Goal: Task Accomplishment & Management: Manage account settings

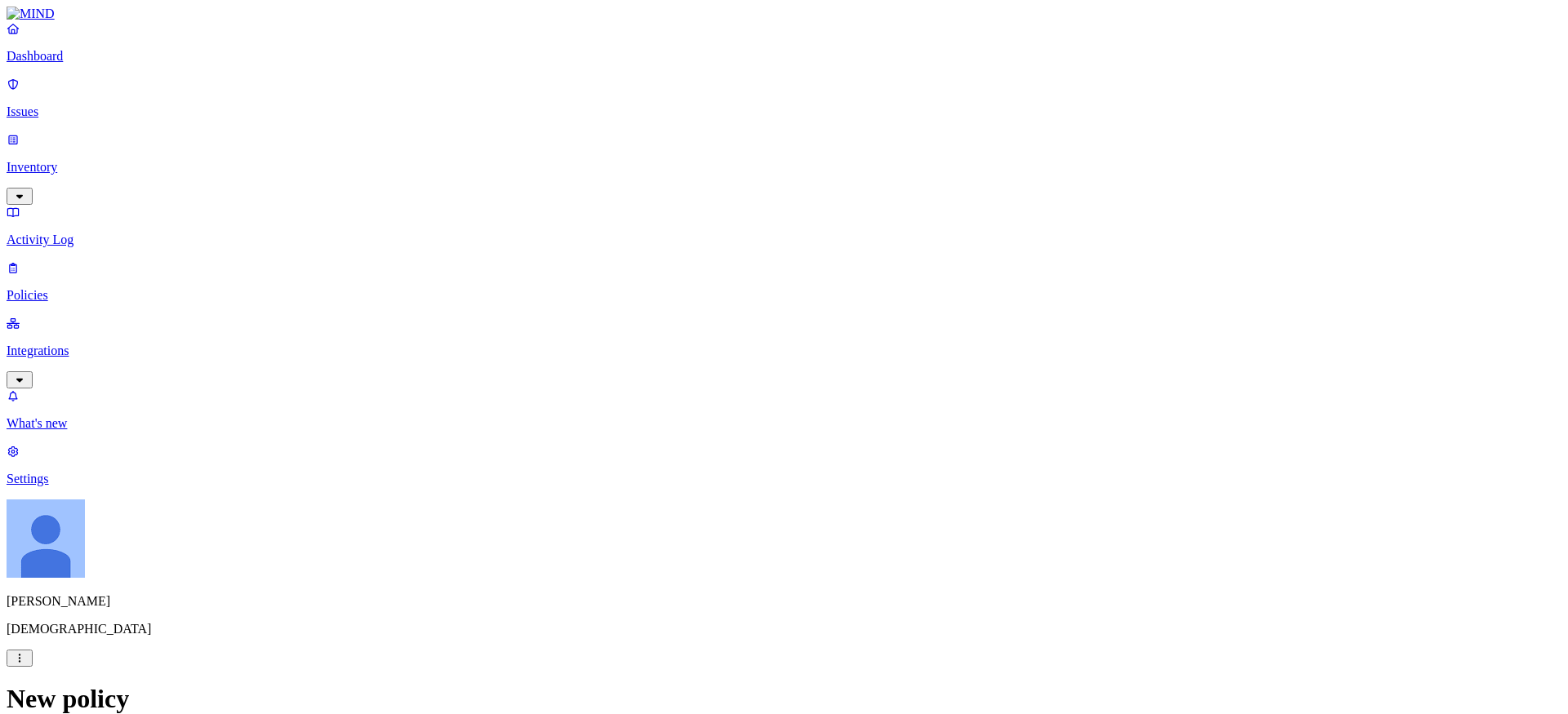
click at [64, 344] on p "Integrations" at bounding box center [784, 351] width 1555 height 15
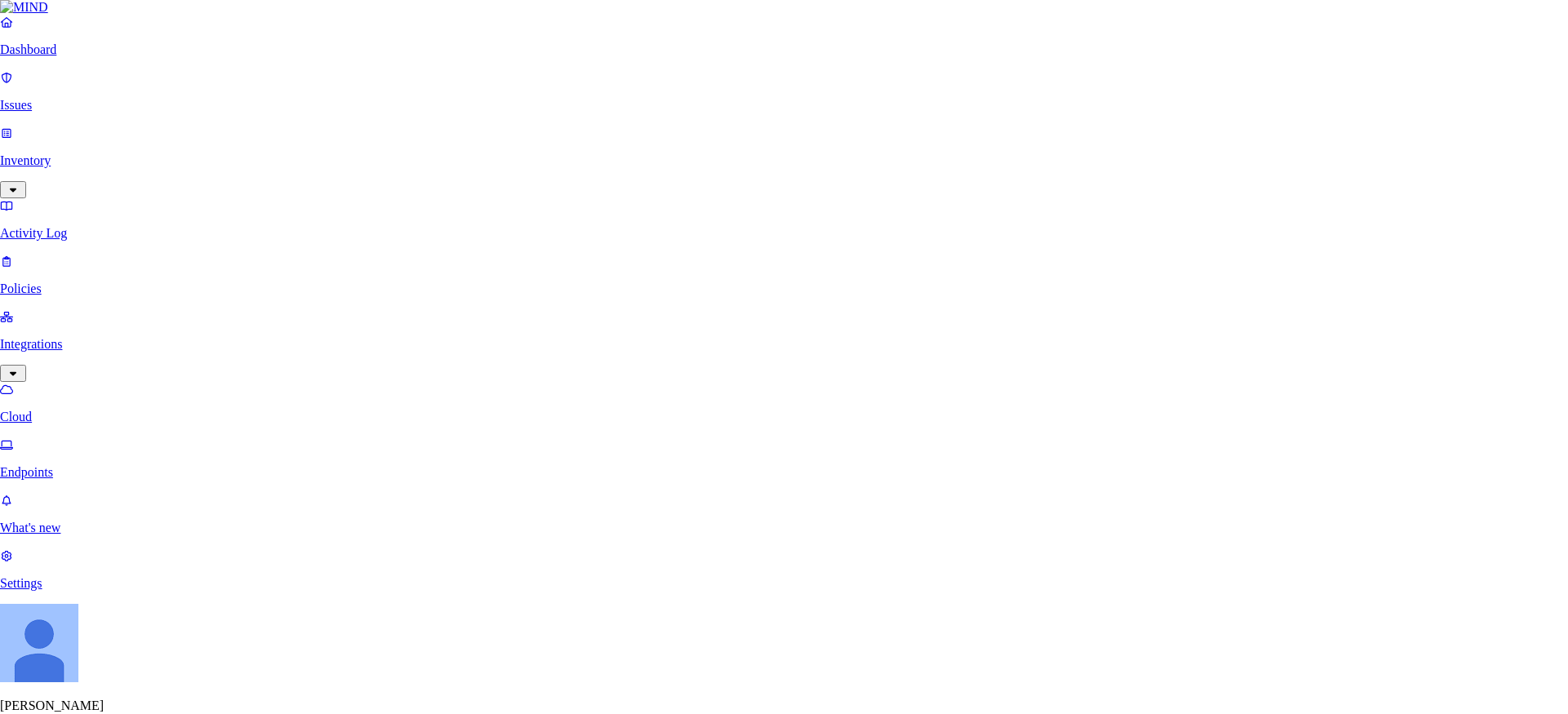
type input "okta"
type input "Okta Prod"
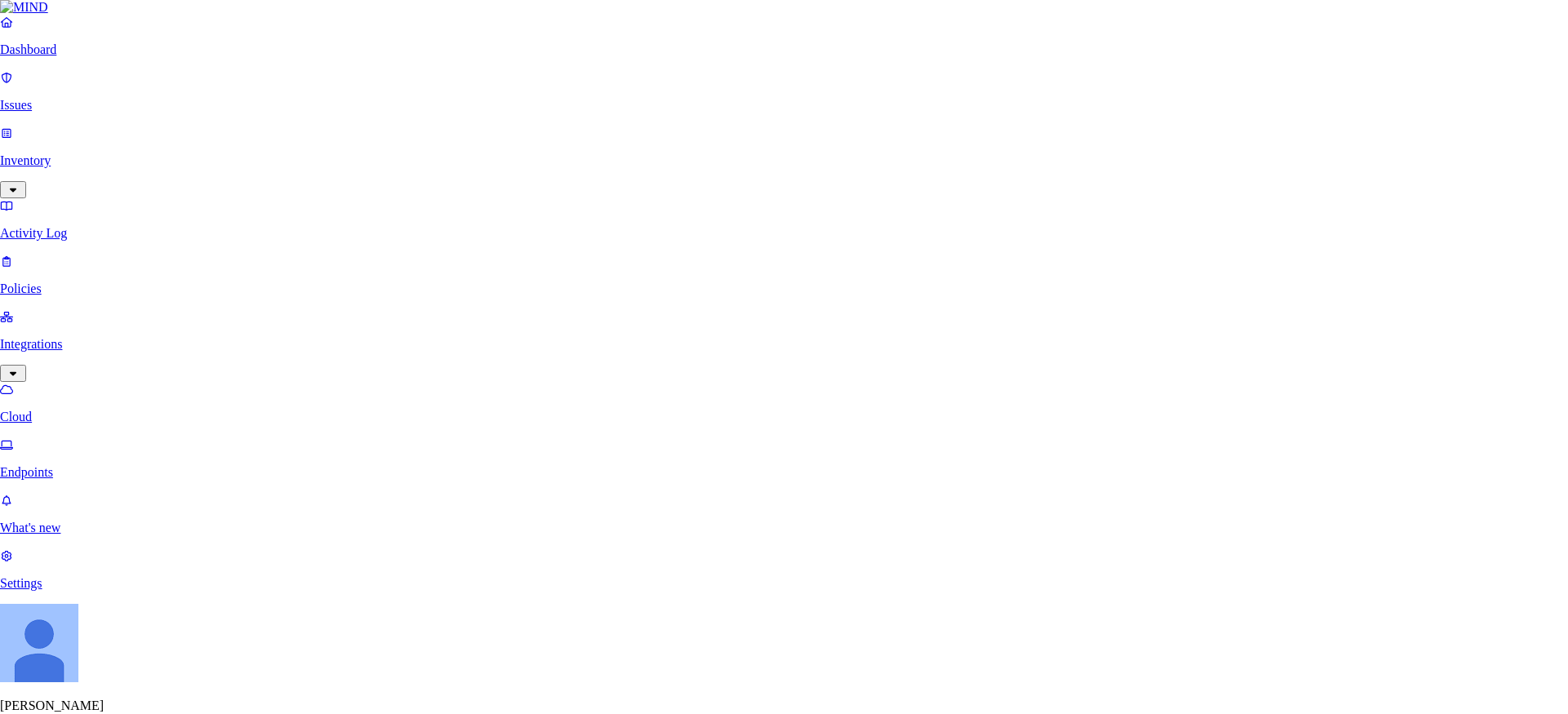
paste input "https://samsara.okta.com/"
type input "https://samsara.okta.com"
paste input "0oa1orph7j7iQO7OY358"
type input "0oa1orph7j7iQO7OY358"
paste input "gt3IonZEmJL7rQizTSB0Sw_n0p_j4wKbI271udMAob6aU08mpplUvYHtMEjgVbyZ"
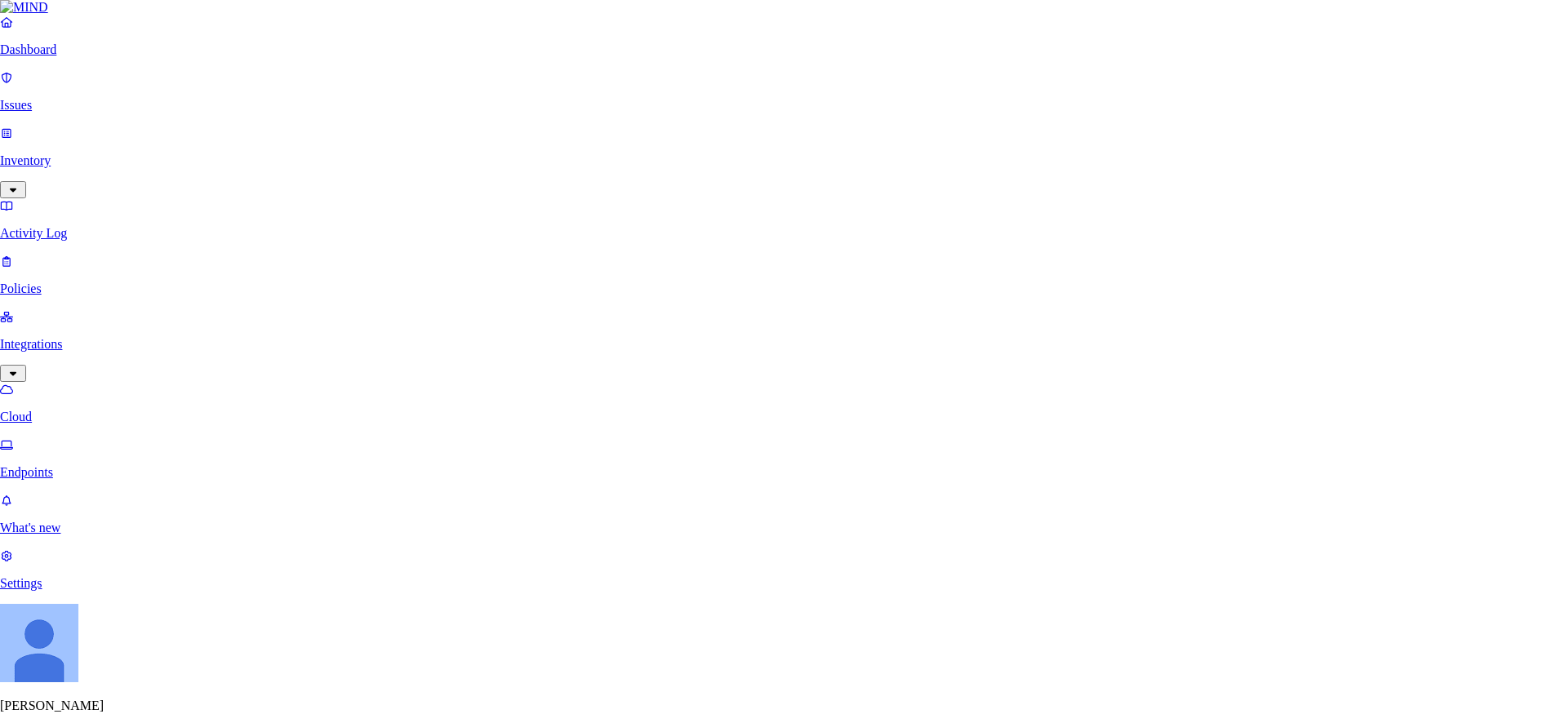
type input "gt3IonZEmJL7rQizTSB0Sw_n0p_j4wKbI271udMAob6aU08mpplUvYHtMEjgVbyZ"
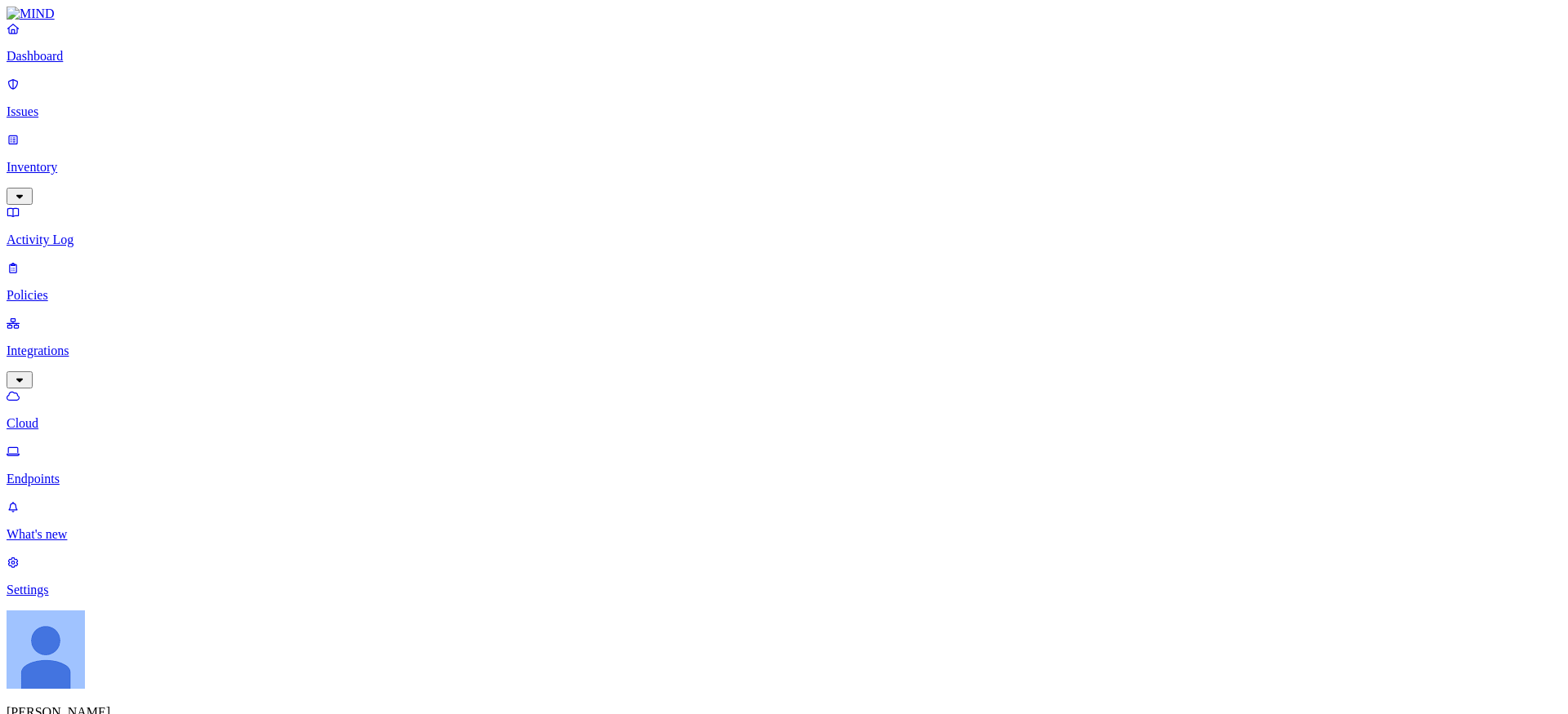
click at [84, 63] on p "Dashboard" at bounding box center [784, 57] width 1555 height 15
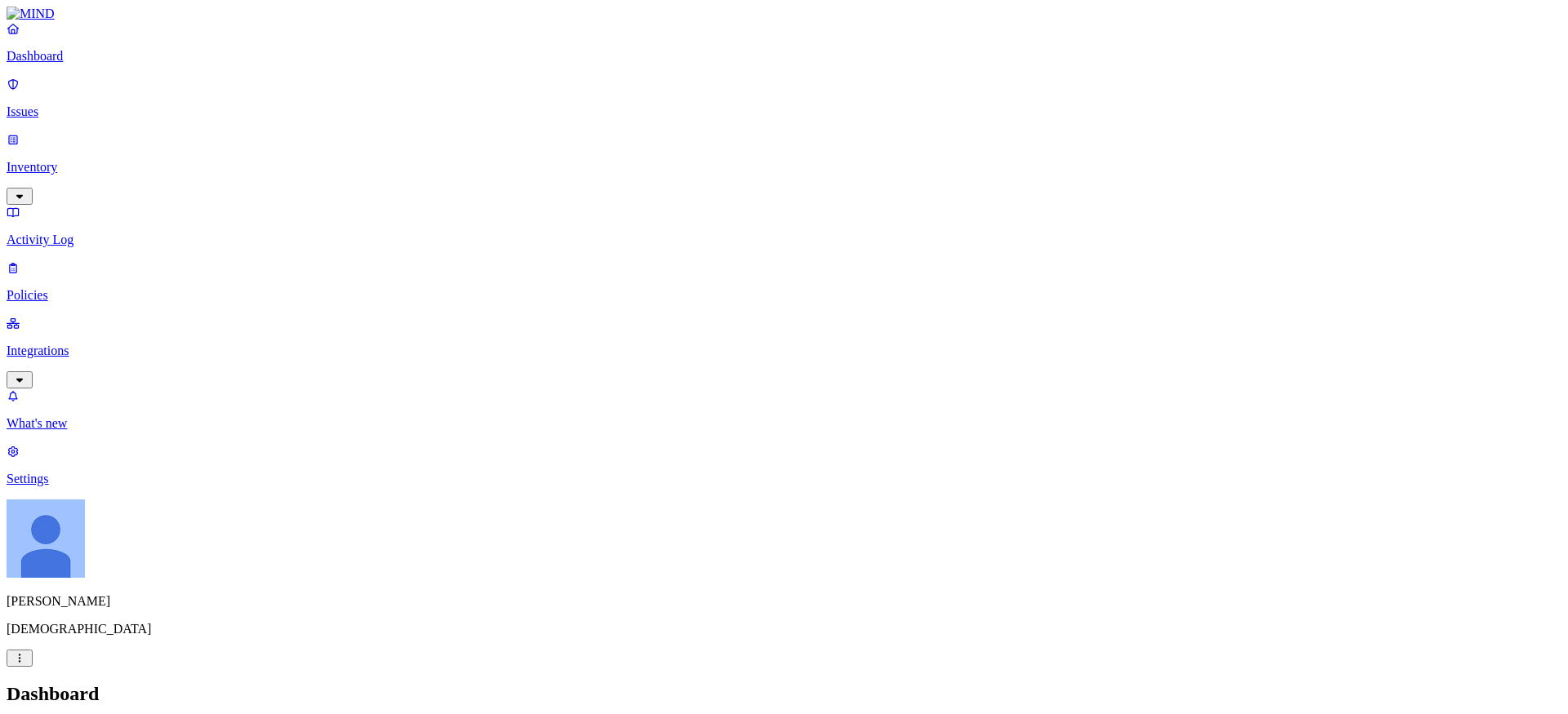
click at [72, 344] on p "Integrations" at bounding box center [784, 351] width 1555 height 15
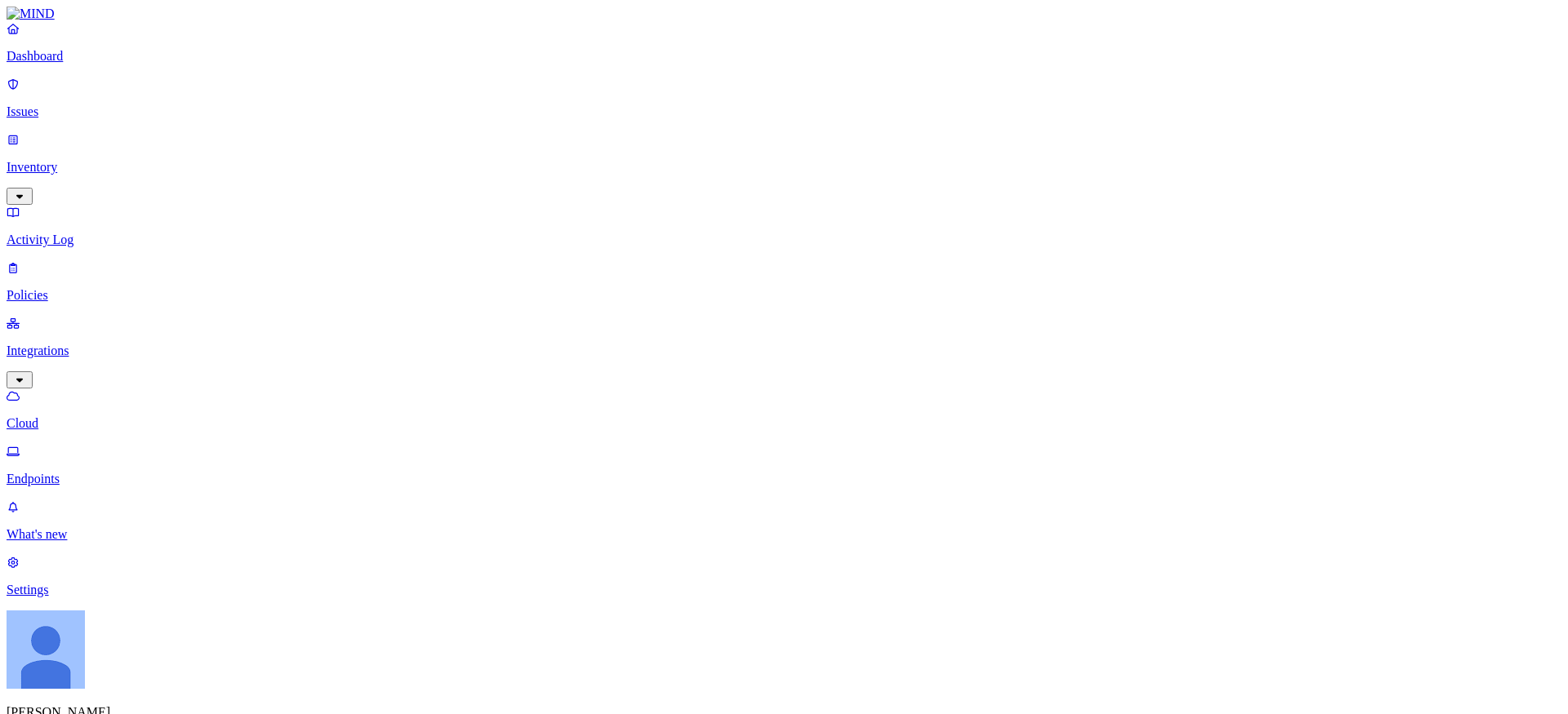
click at [85, 141] on link "Inventory" at bounding box center [784, 167] width 1555 height 70
click at [94, 288] on p "Users" at bounding box center [784, 296] width 1555 height 15
click at [76, 114] on div "Dashboard Issues Inventory Resources Users Activity Log Policies Integrations" at bounding box center [784, 260] width 1555 height 479
click at [76, 111] on link "Issues" at bounding box center [784, 97] width 1555 height 42
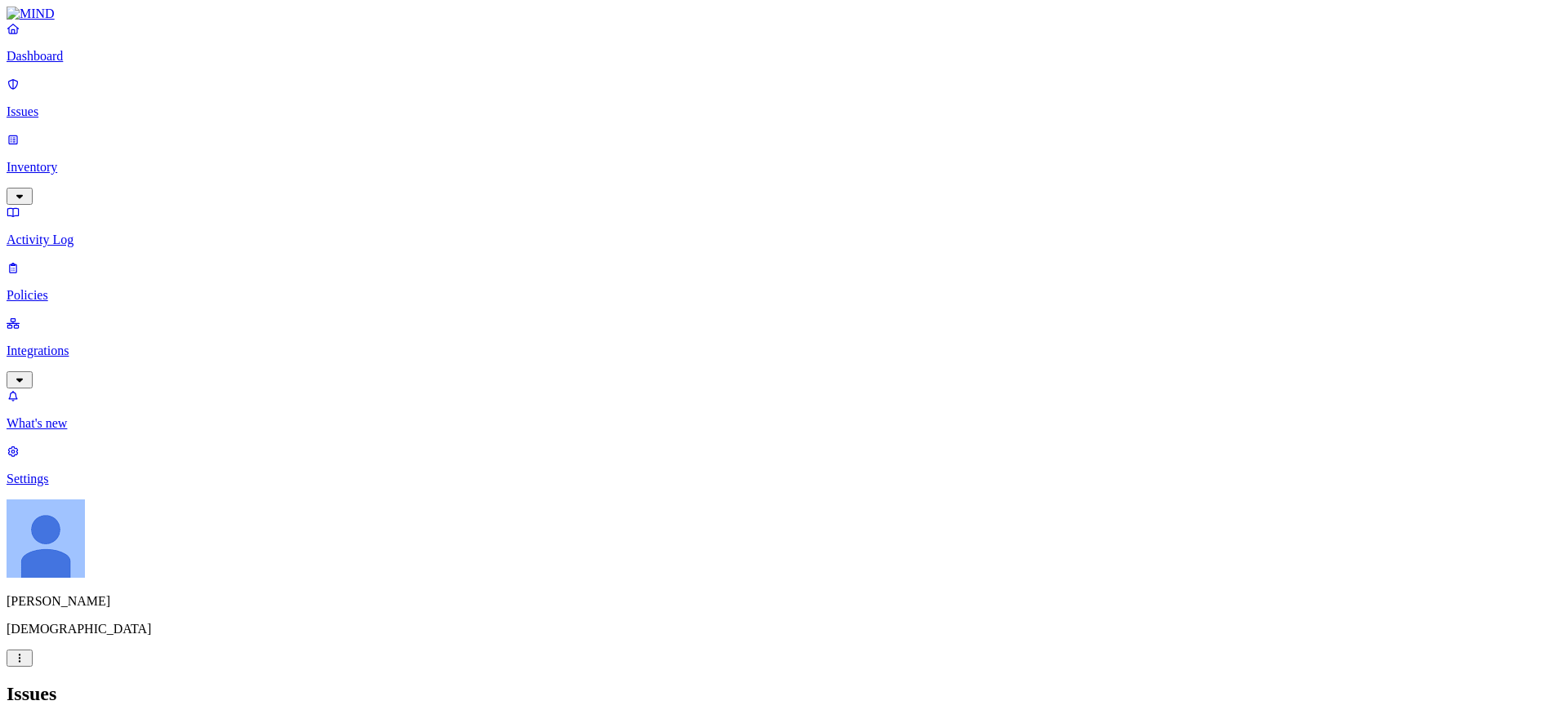
click at [69, 63] on p "Dashboard" at bounding box center [784, 57] width 1555 height 15
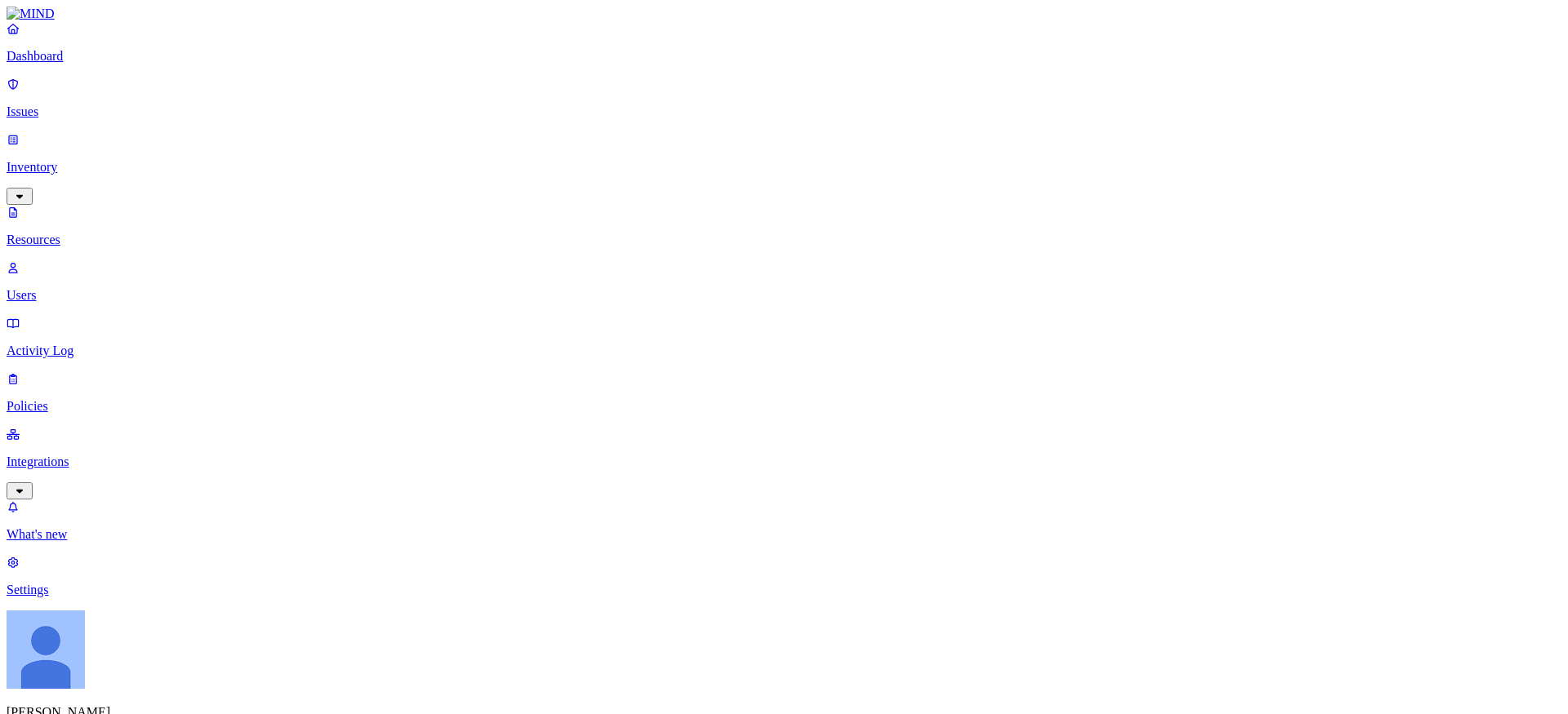
click at [91, 454] on p "Integrations" at bounding box center [784, 462] width 1555 height 15
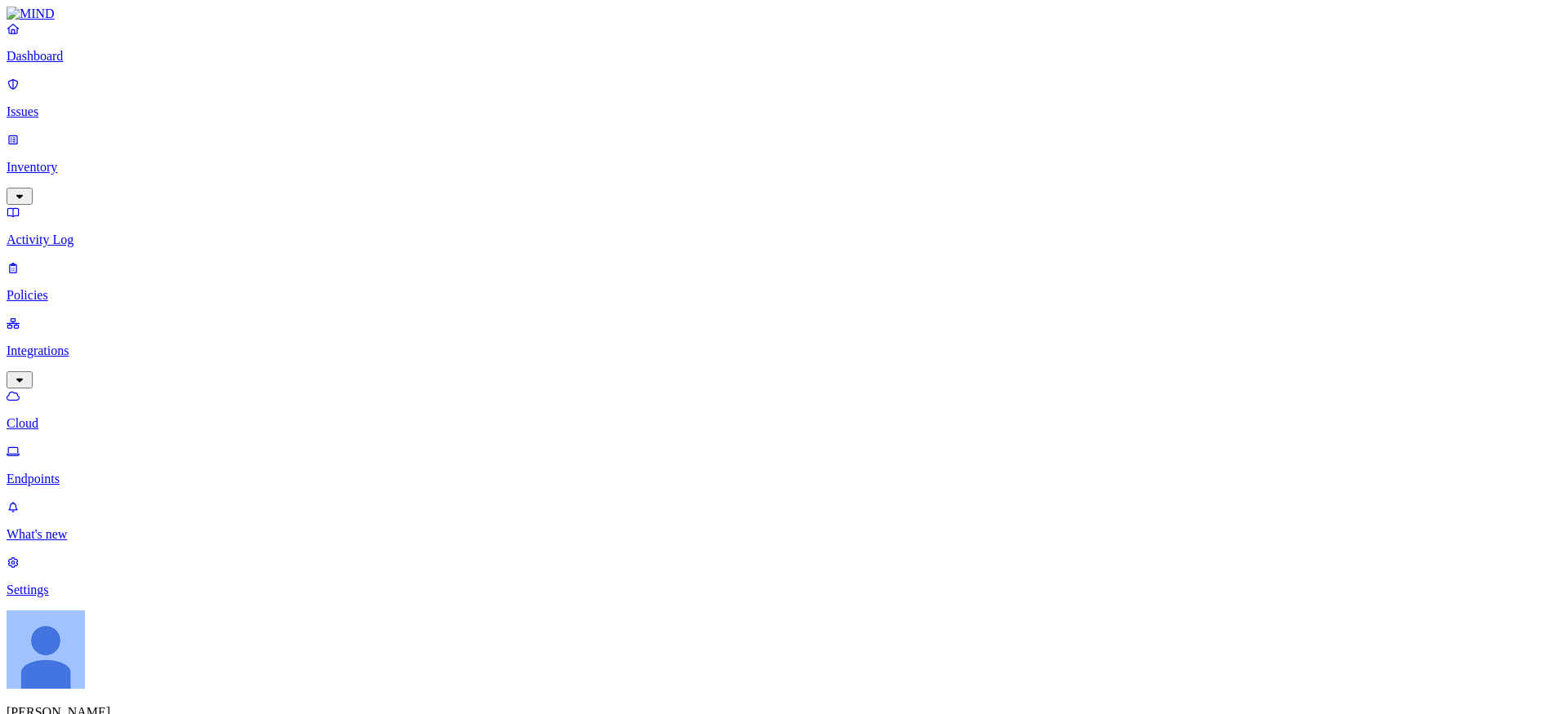
click at [59, 106] on p "Issues" at bounding box center [784, 112] width 1555 height 15
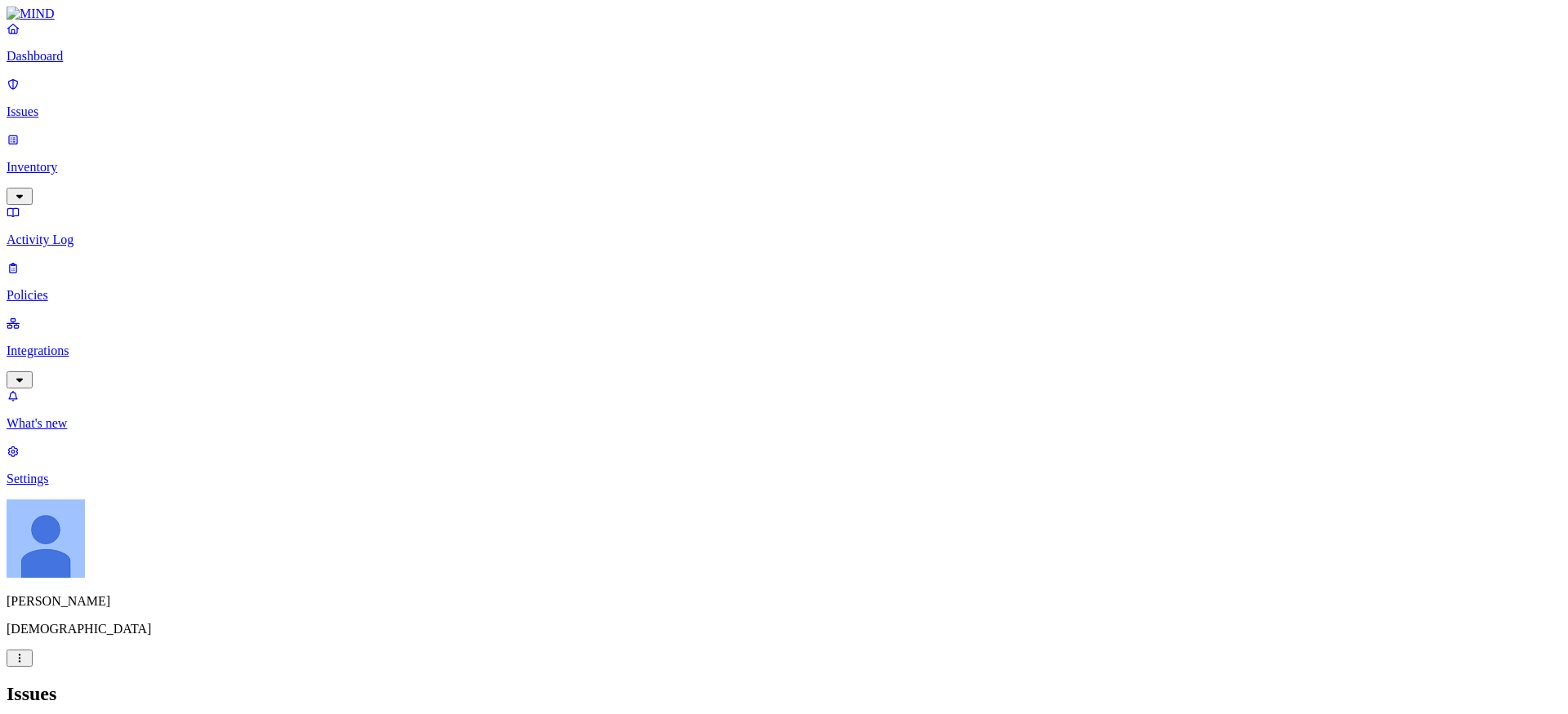
click at [60, 232] on p "Activity Log" at bounding box center [784, 240] width 1555 height 15
click at [69, 111] on link "Issues" at bounding box center [784, 97] width 1555 height 42
click at [69, 160] on p "Inventory" at bounding box center [784, 167] width 1555 height 15
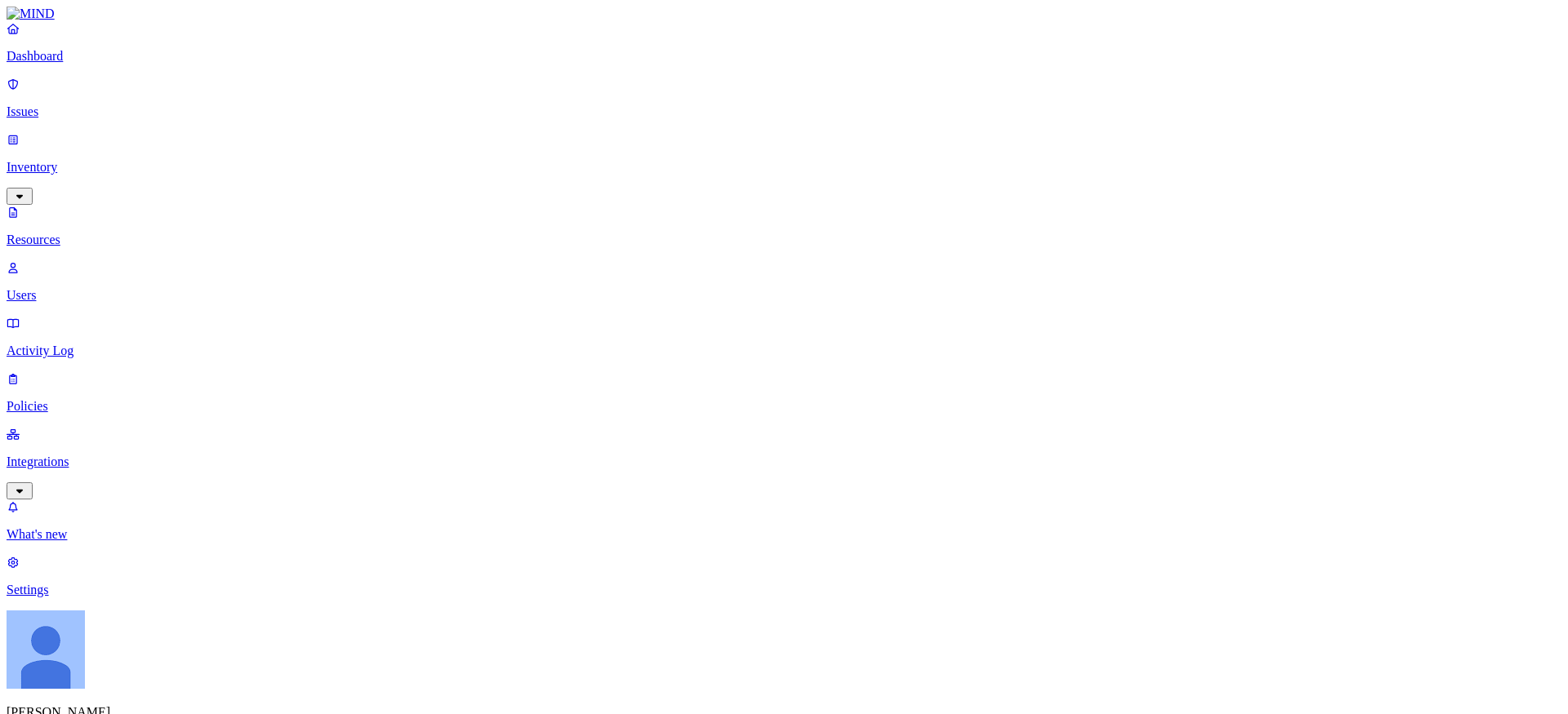
click at [63, 261] on link "Users" at bounding box center [784, 281] width 1555 height 42
click at [50, 63] on link "Dashboard" at bounding box center [784, 42] width 1555 height 42
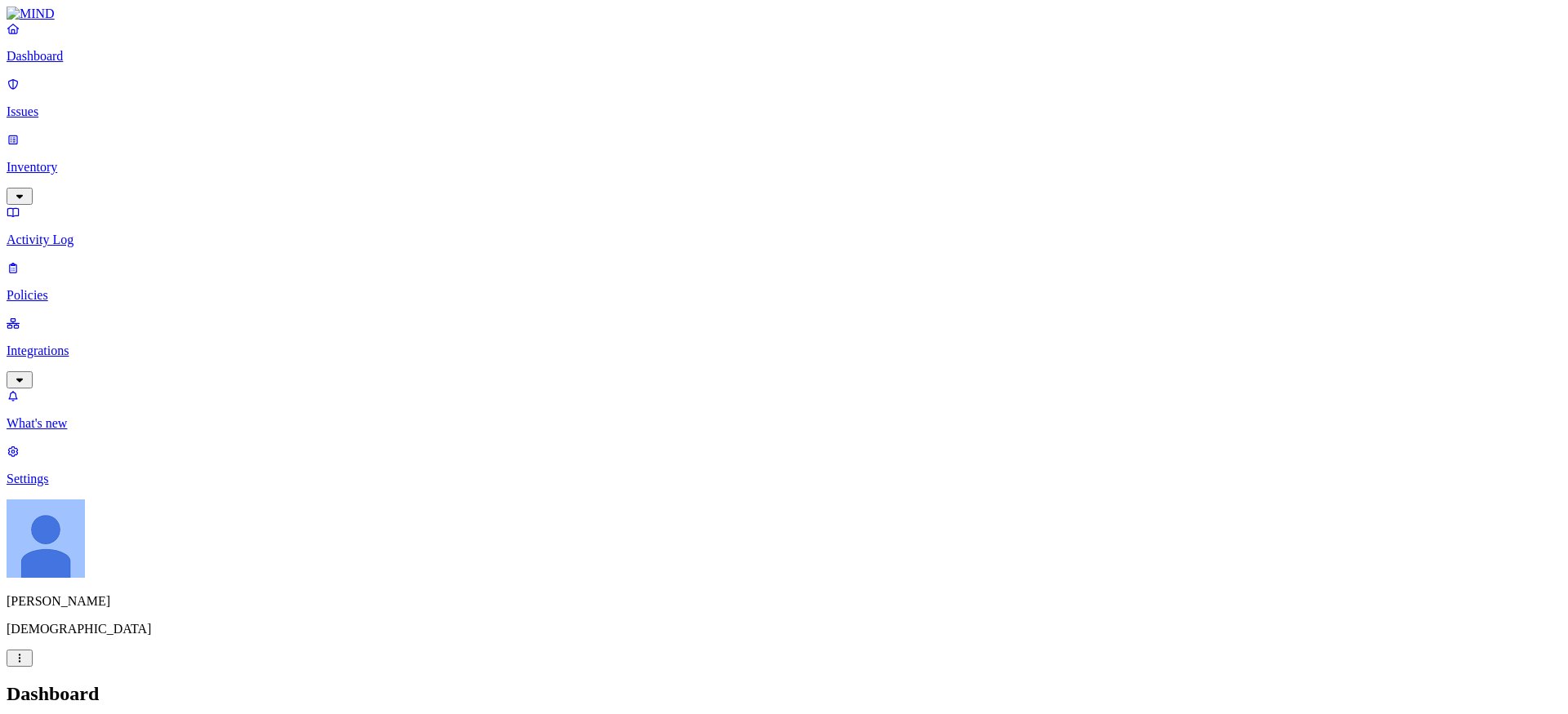
click at [51, 110] on link "Issues" at bounding box center [784, 97] width 1555 height 42
click at [94, 344] on p "Integrations" at bounding box center [784, 351] width 1555 height 15
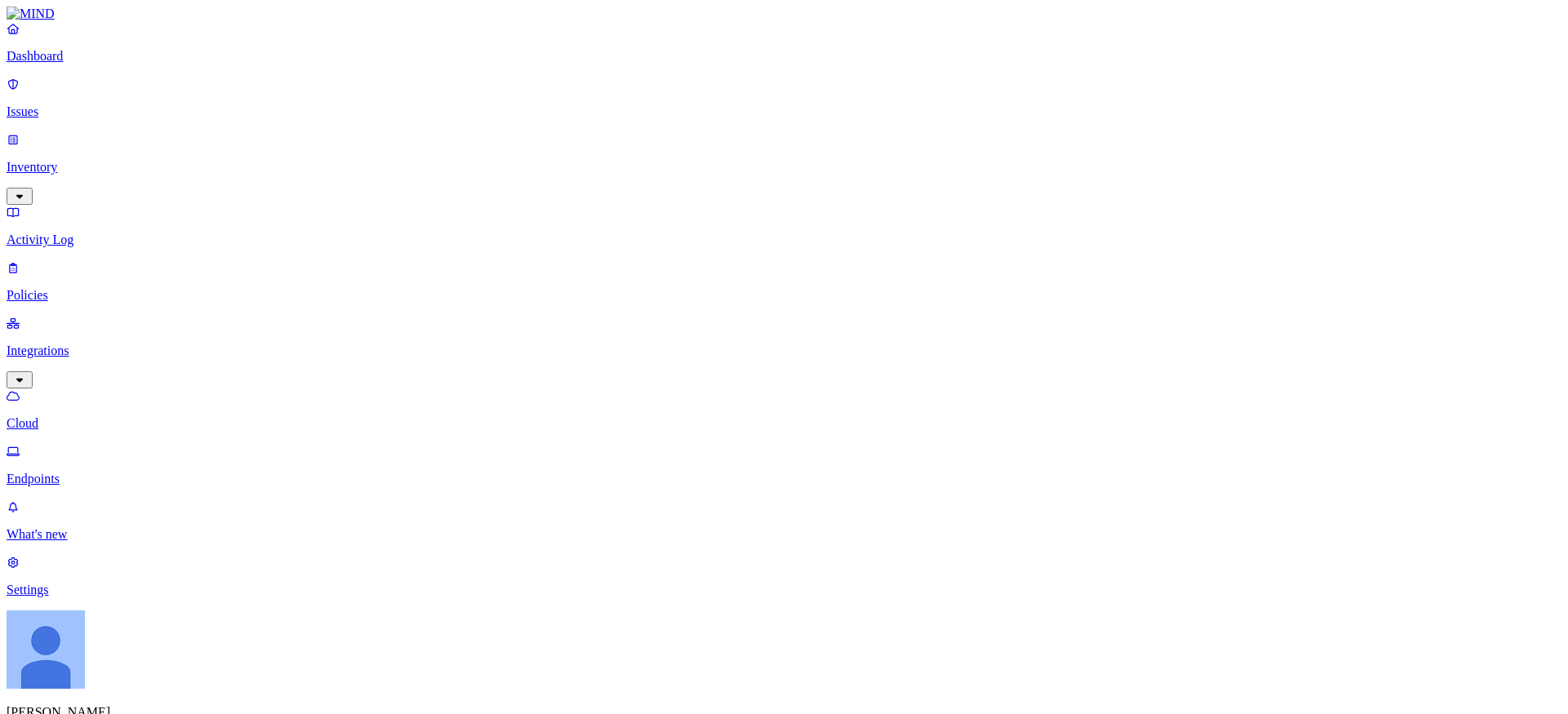
click at [94, 205] on link "Activity Log" at bounding box center [784, 226] width 1555 height 42
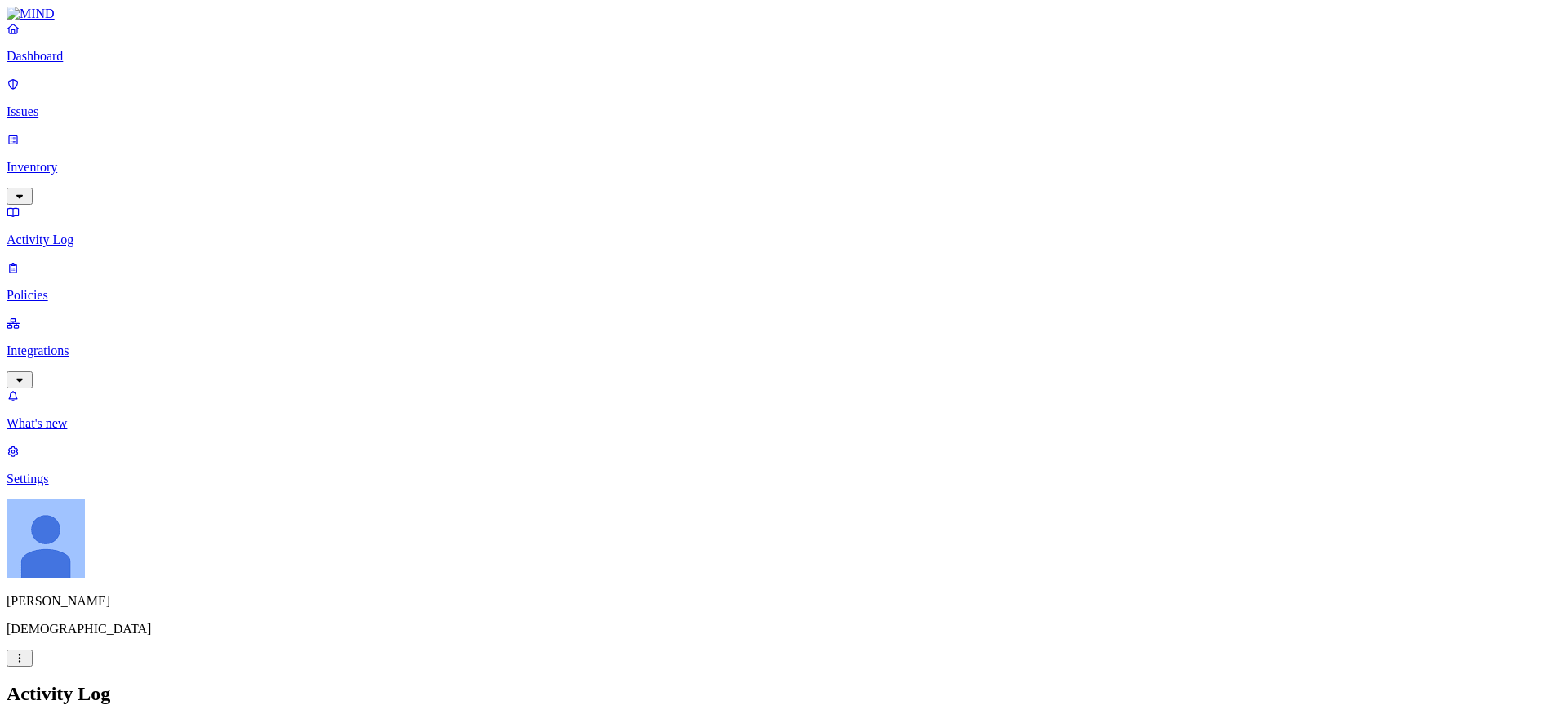
click at [65, 288] on p "Policies" at bounding box center [784, 296] width 1555 height 15
click at [810, 683] on div "Policies Create Policy" at bounding box center [784, 710] width 1555 height 56
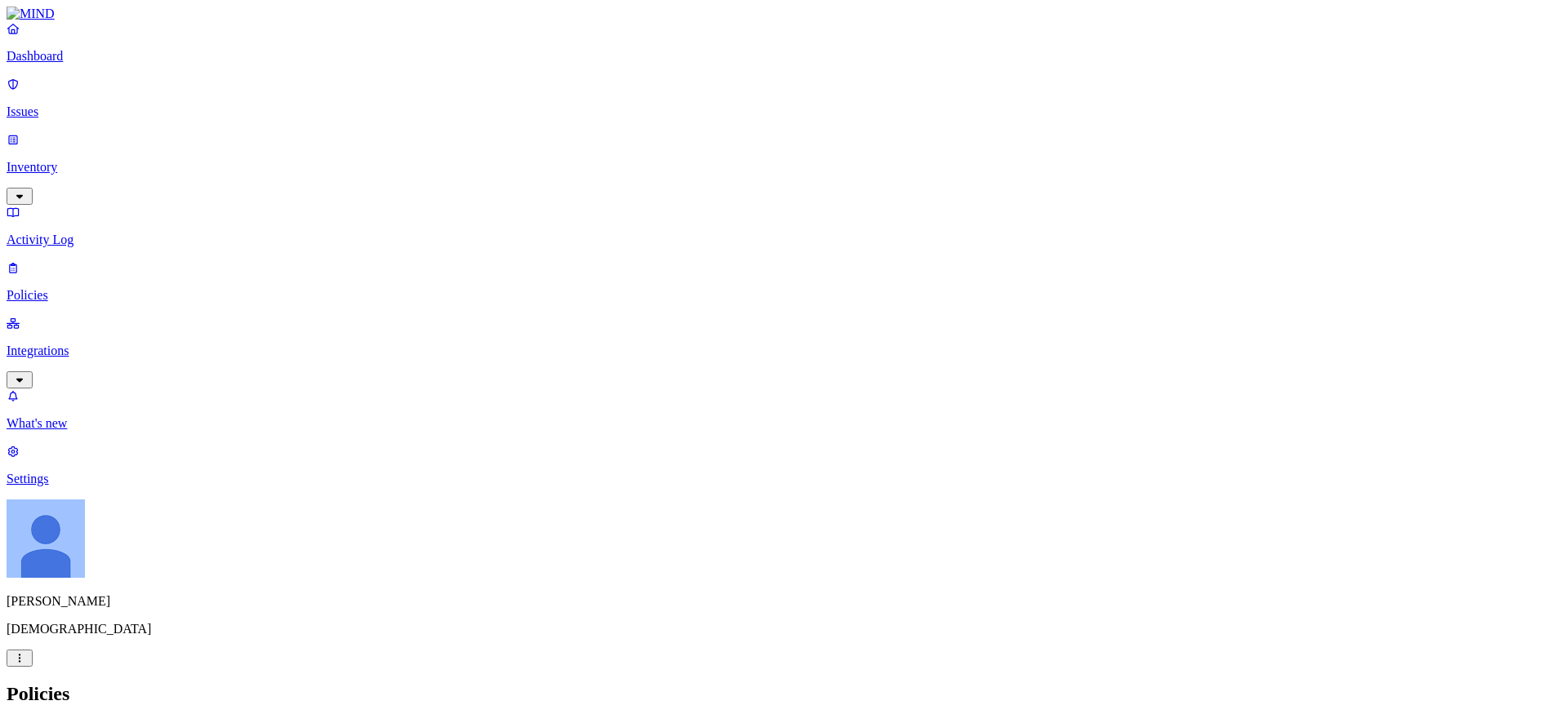
scroll to position [57, 0]
click at [58, 486] on p "Settings" at bounding box center [784, 480] width 1555 height 15
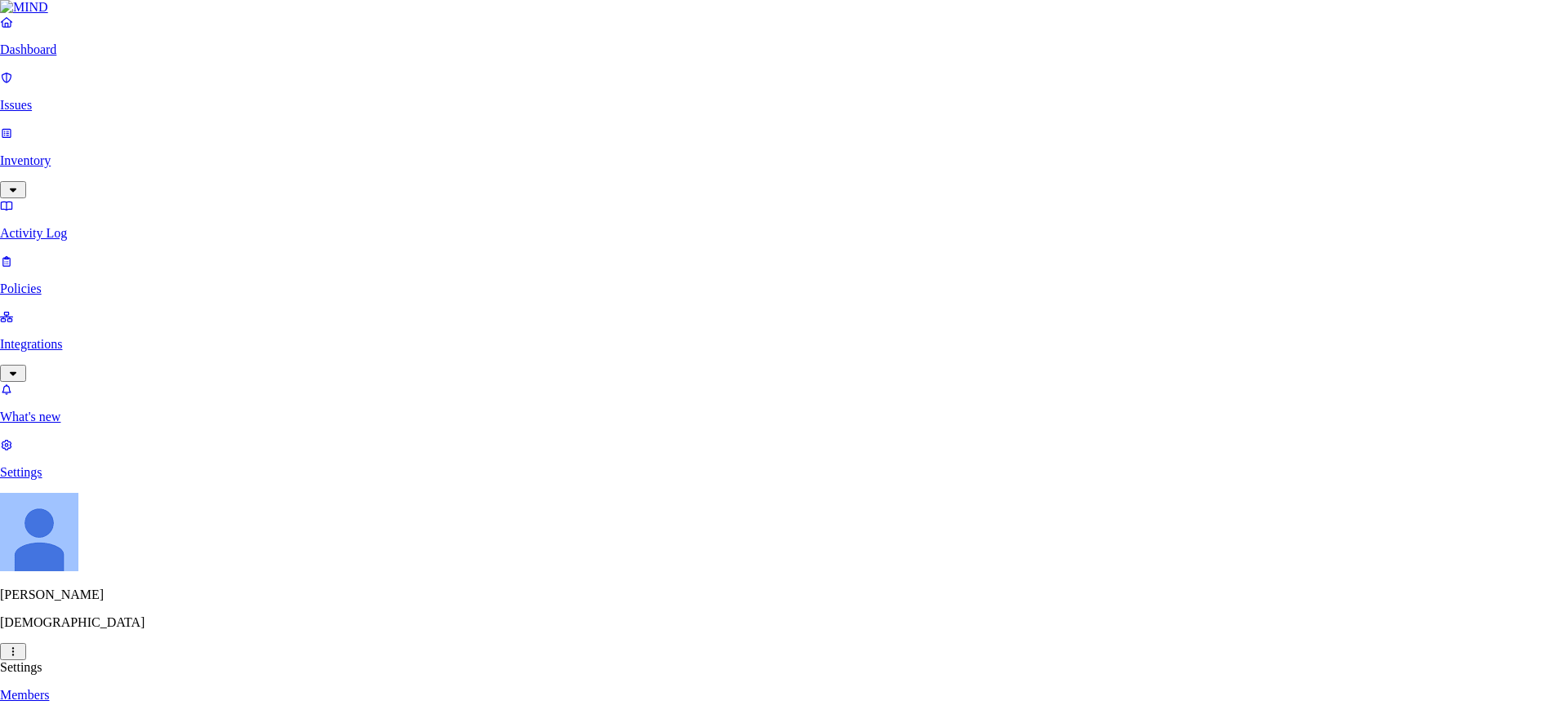
type input "www.notion.so"
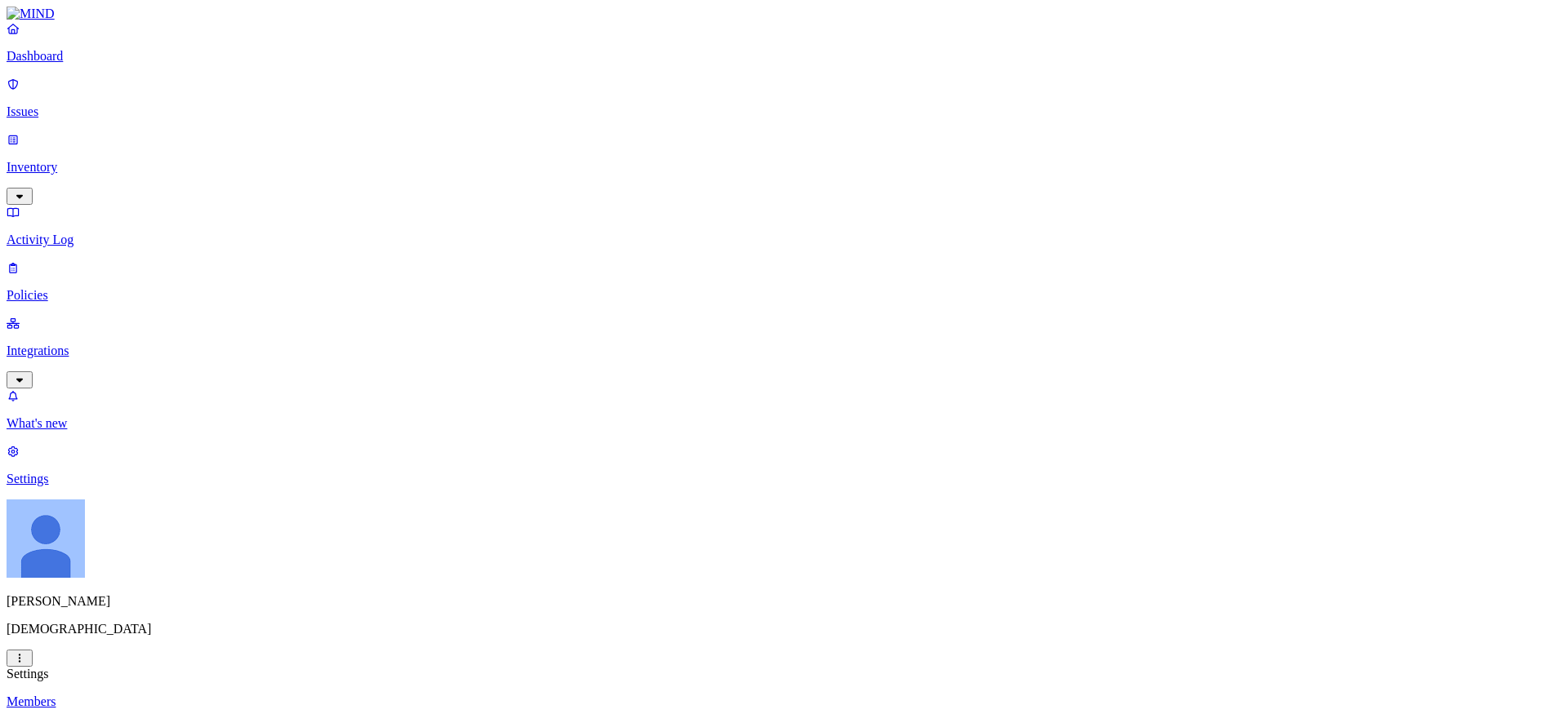
click at [48, 288] on p "Policies" at bounding box center [784, 296] width 1555 height 15
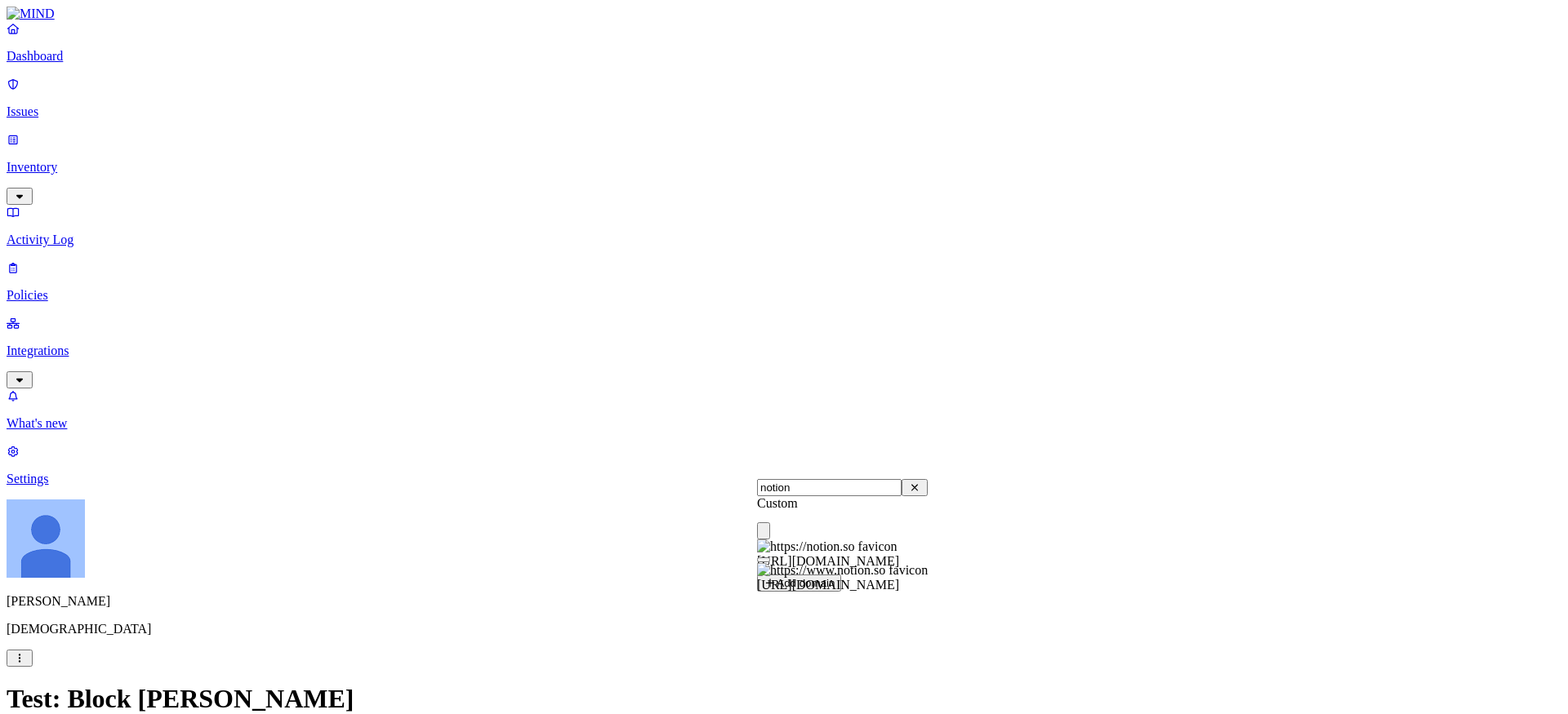
type input "notion"
click at [840, 581] on span "https://www.notion.so" at bounding box center [827, 585] width 142 height 14
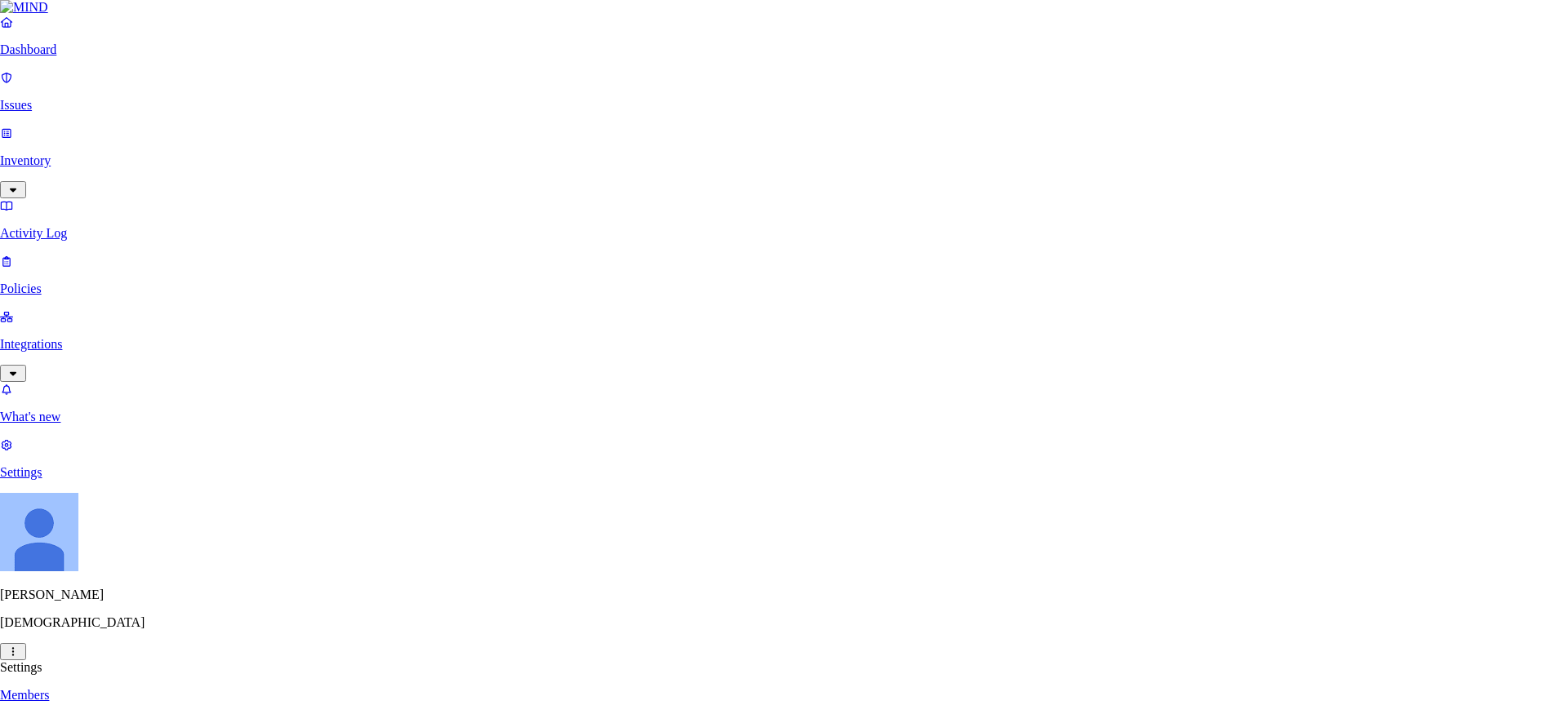
type input "[DOMAIN_NAME]"
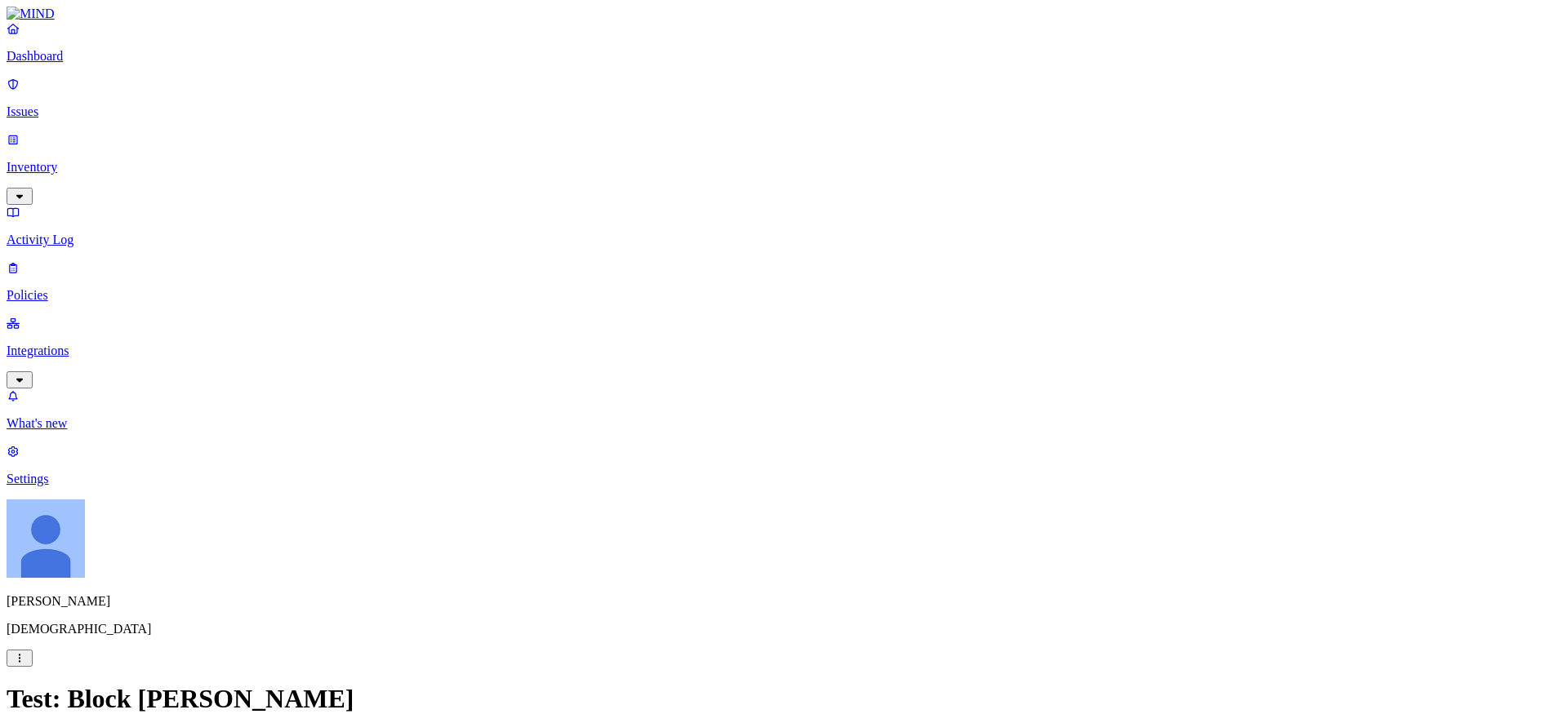
scroll to position [400, 0]
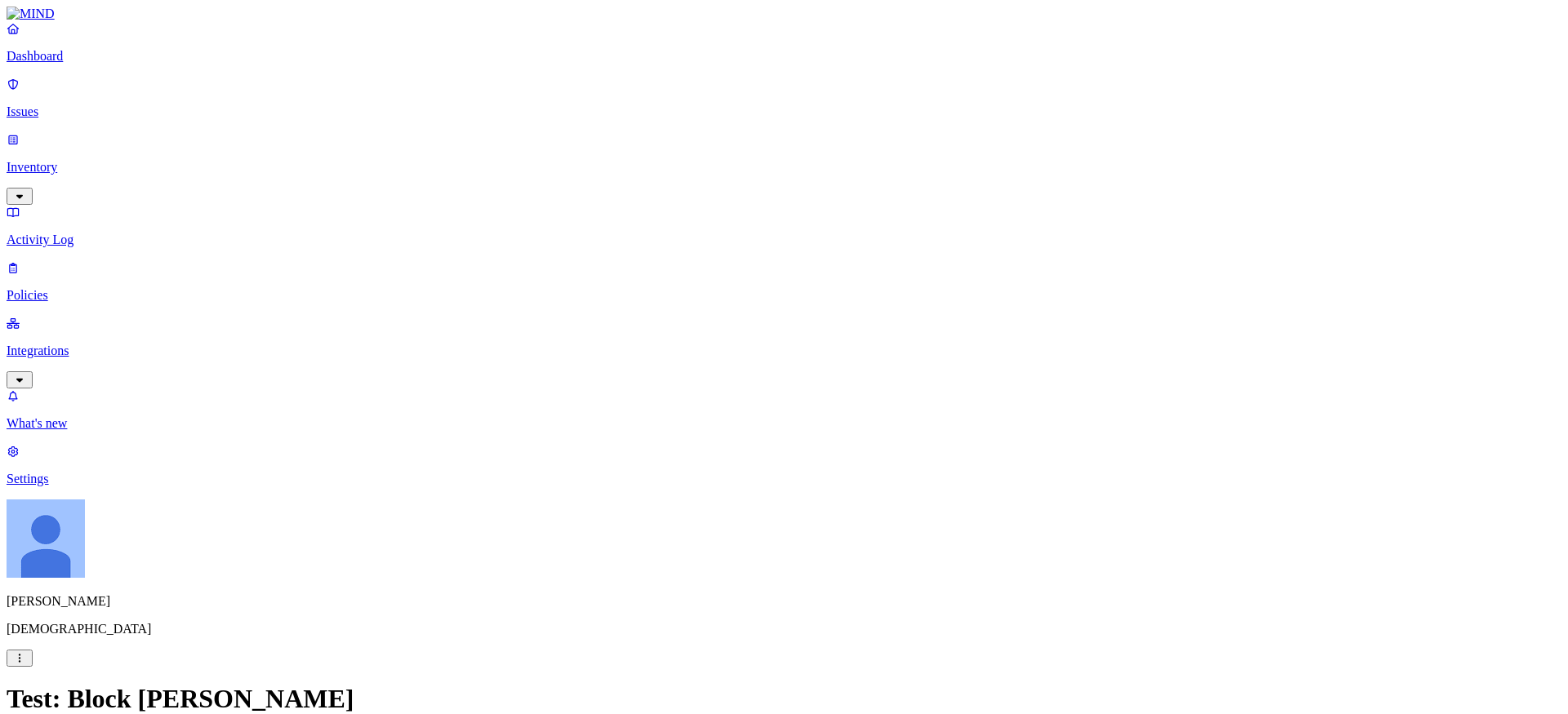
click at [739, 350] on label "Web Domain" at bounding box center [717, 348] width 43 height 28
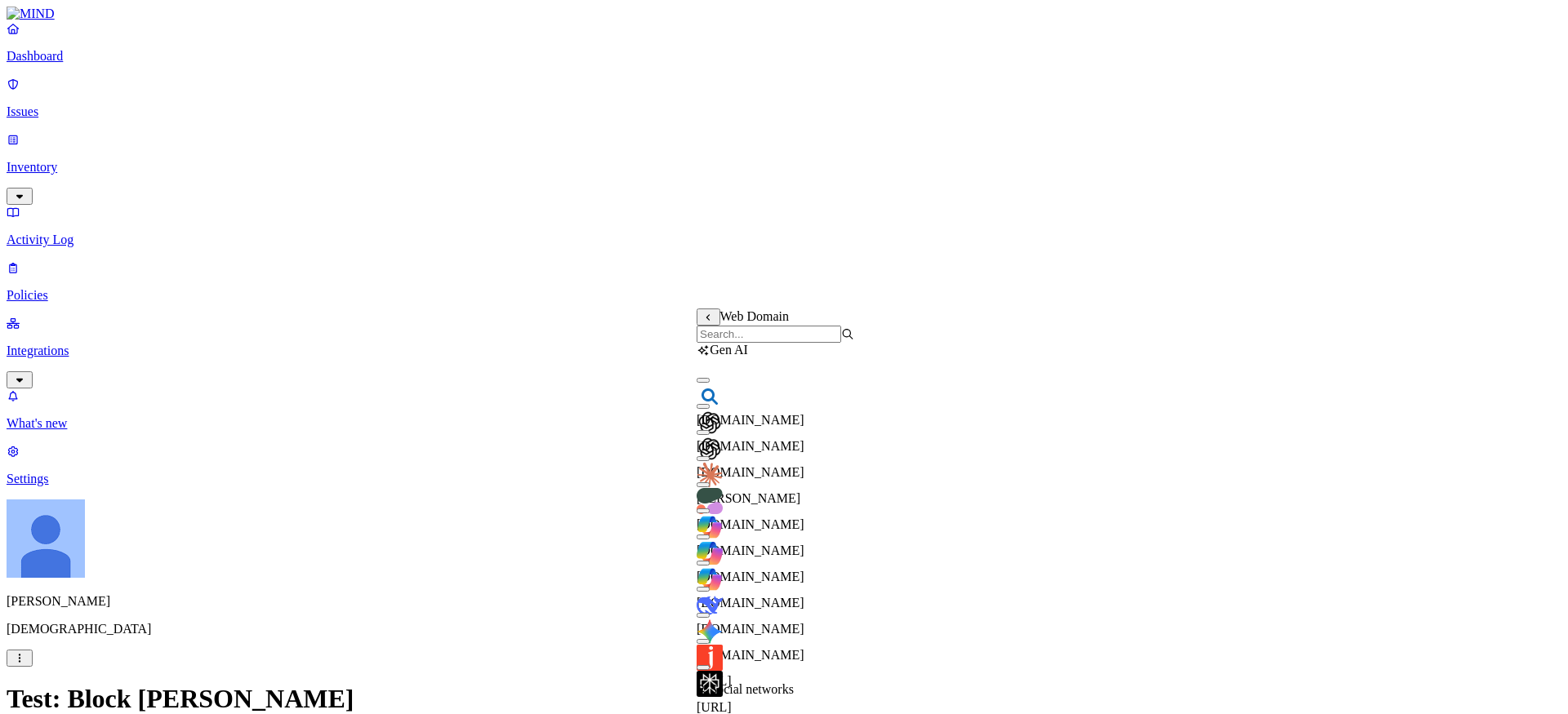
click at [766, 341] on input "search" at bounding box center [768, 334] width 145 height 17
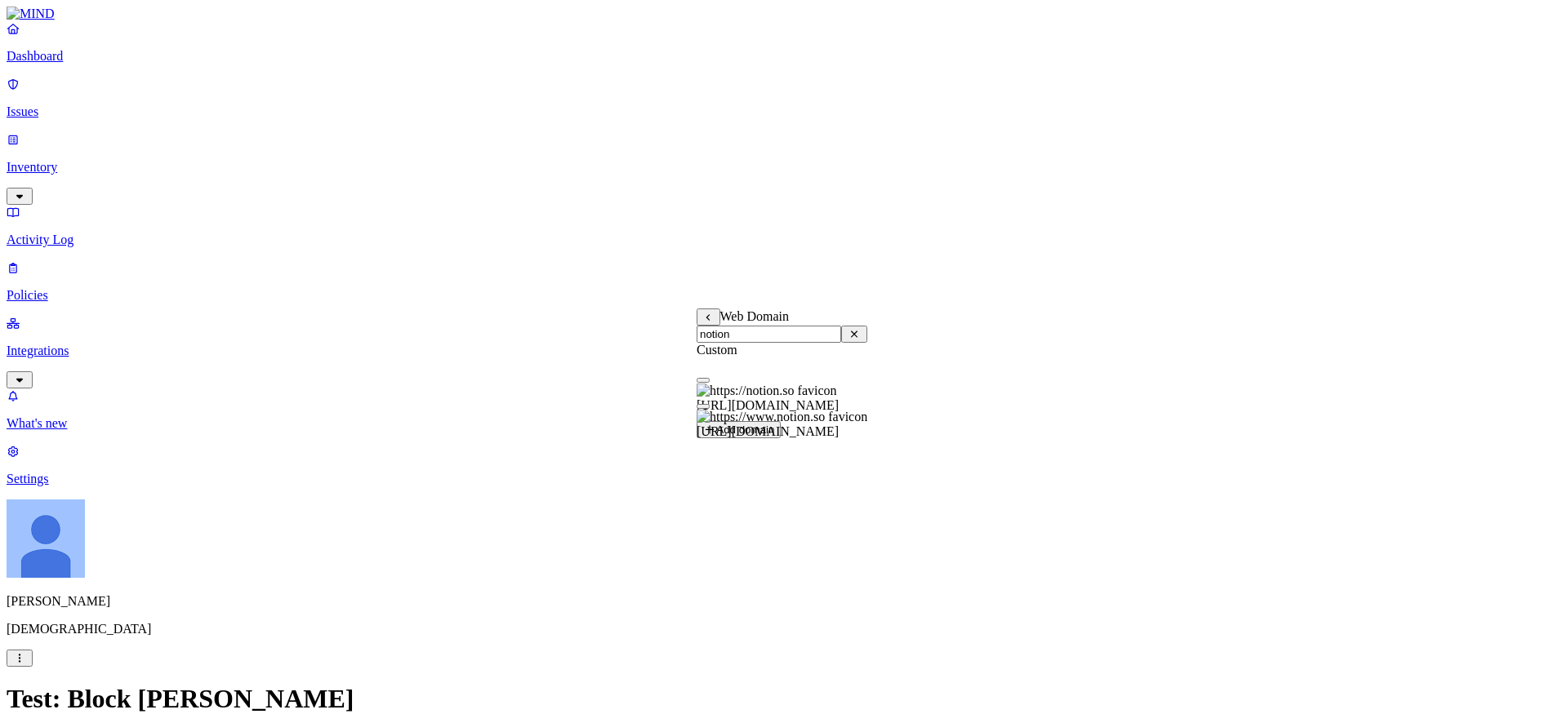
type input "notion"
click at [709, 409] on button "button" at bounding box center [703, 406] width 13 height 5
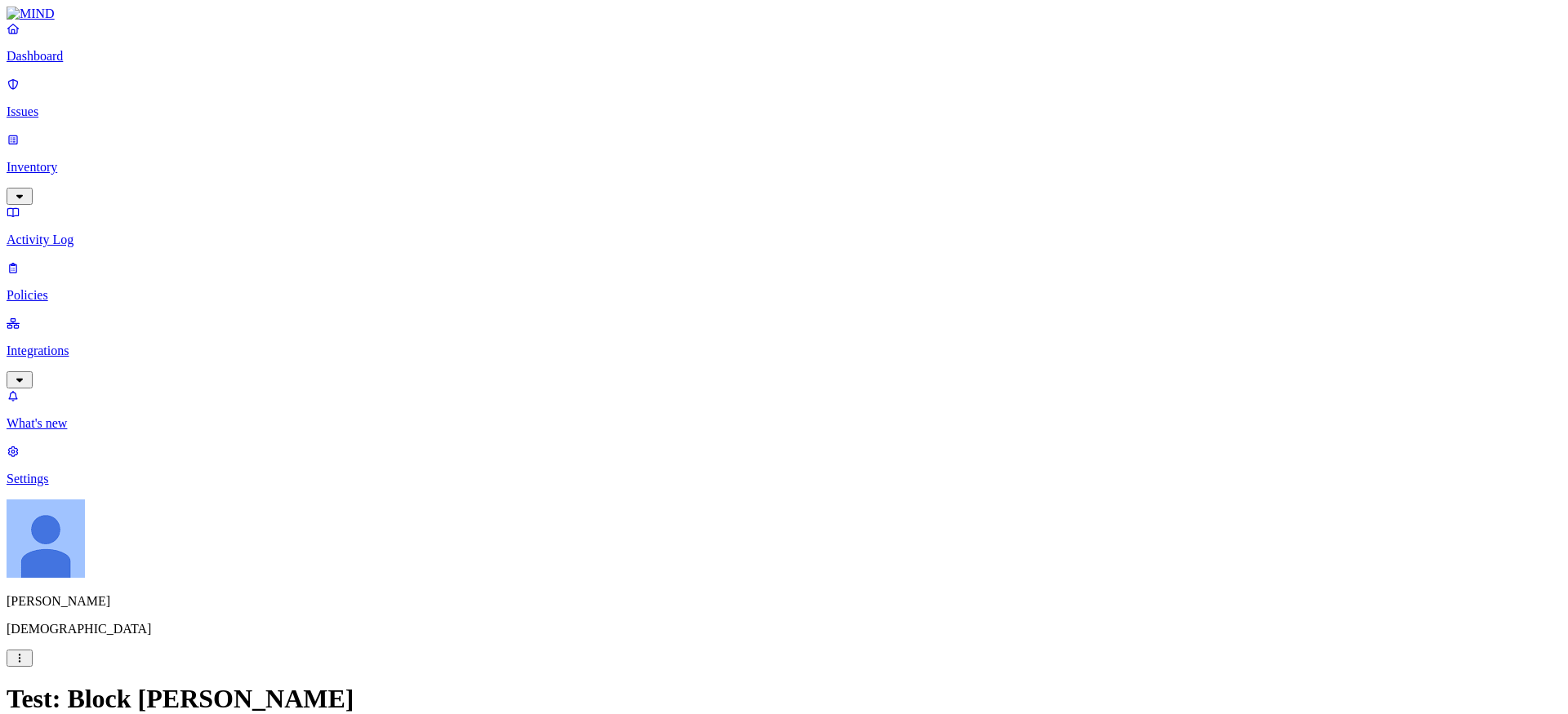
click at [76, 344] on p "Integrations" at bounding box center [784, 351] width 1555 height 15
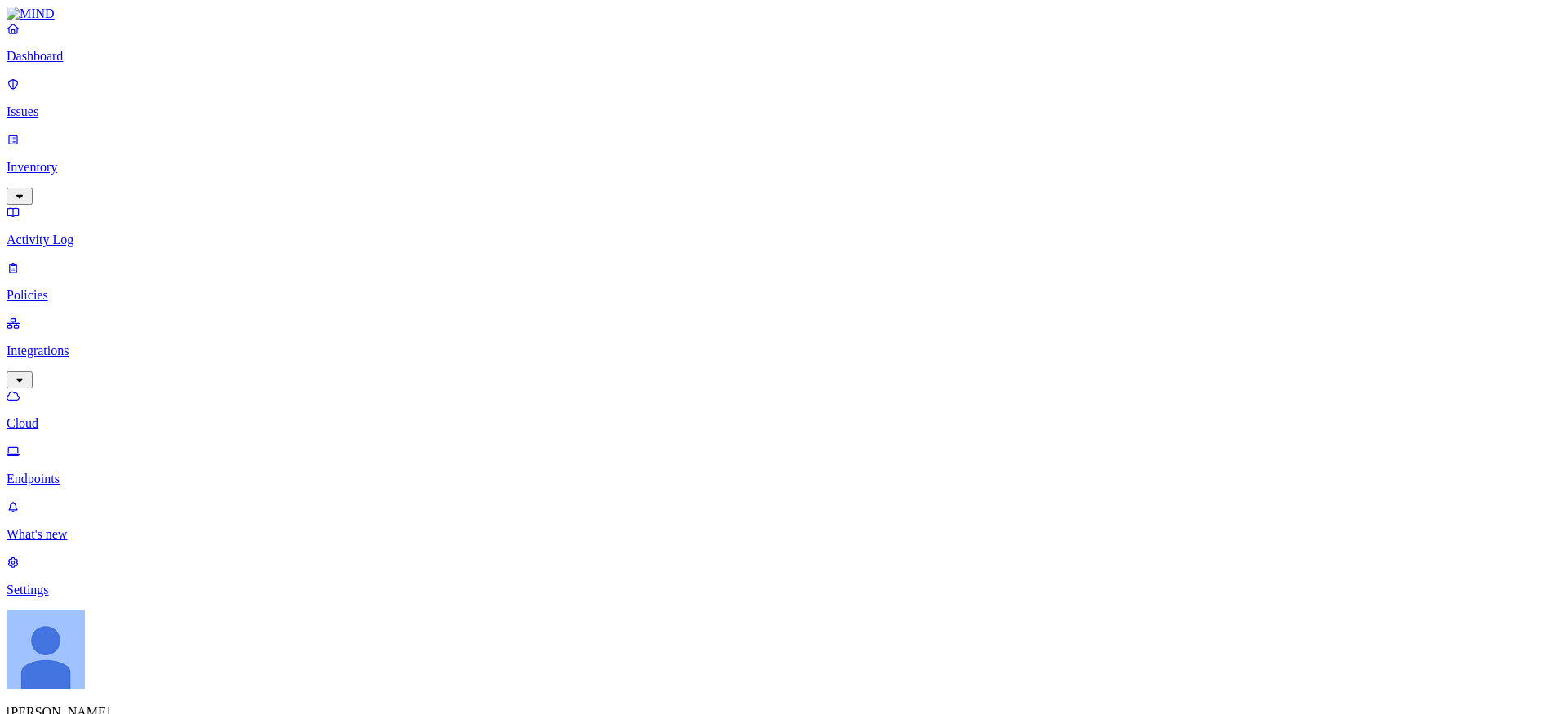
click at [95, 472] on p "Endpoints" at bounding box center [784, 480] width 1555 height 15
type input "ignacio"
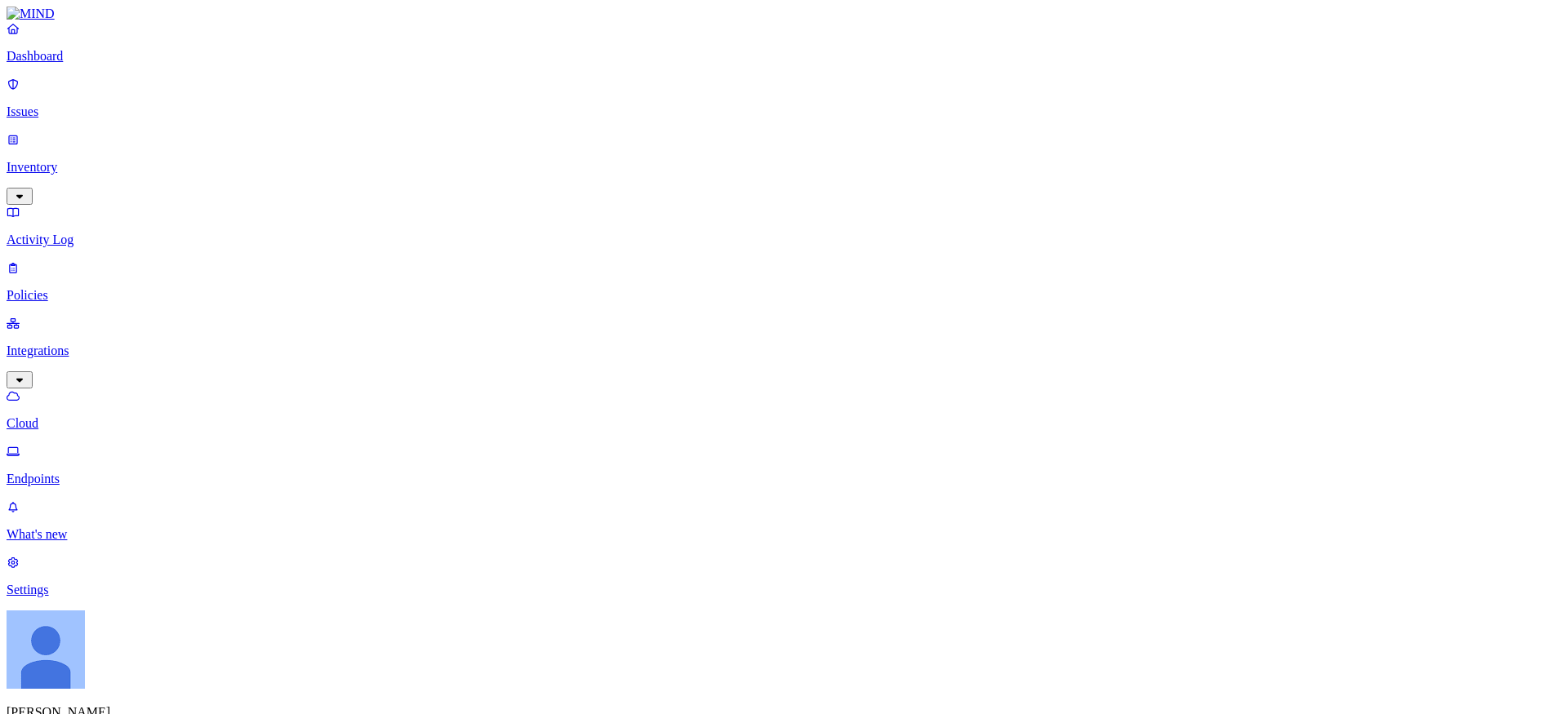
click at [81, 132] on link "Inventory" at bounding box center [784, 167] width 1555 height 70
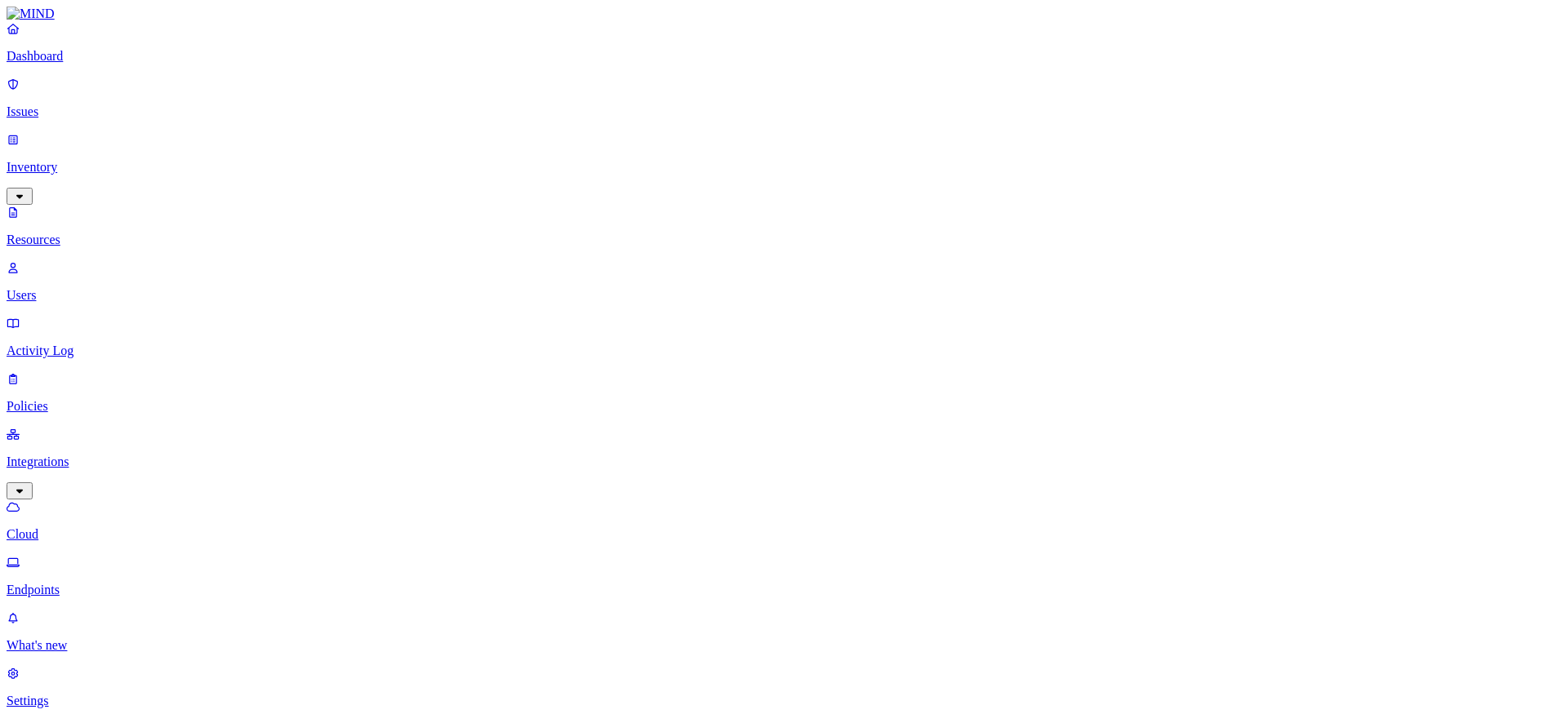
click at [77, 105] on p "Issues" at bounding box center [784, 112] width 1555 height 15
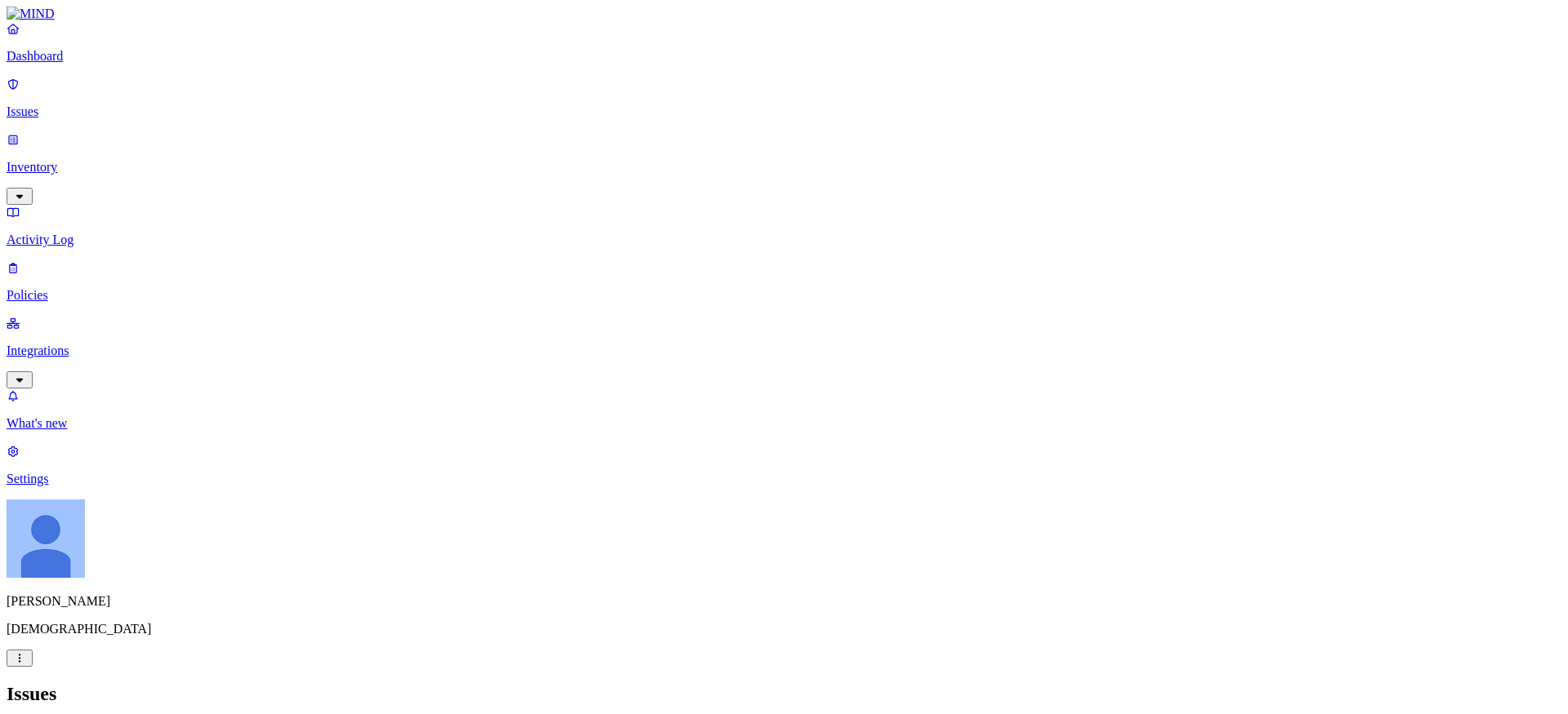
click at [60, 261] on link "Policies" at bounding box center [784, 281] width 1555 height 42
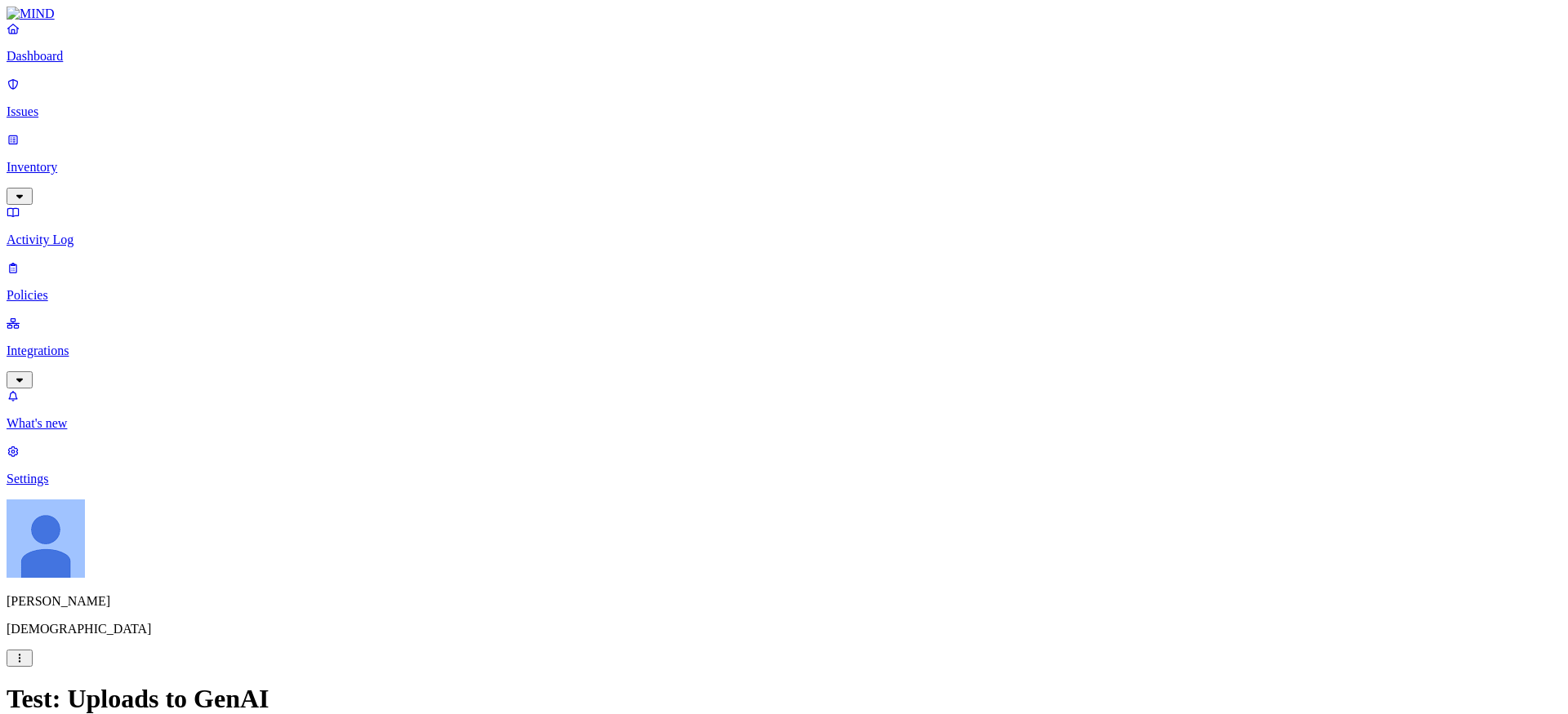
scroll to position [437, 0]
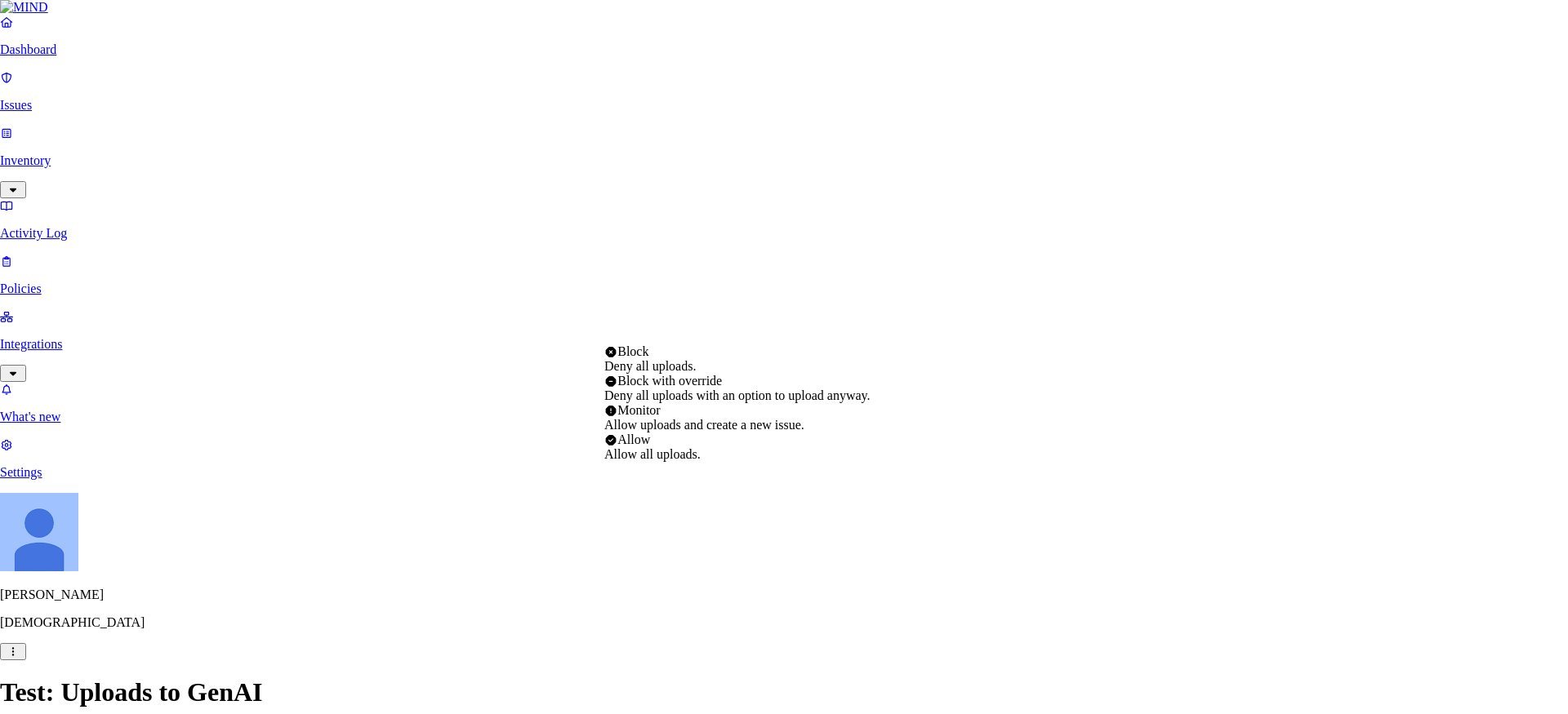
select select "3"
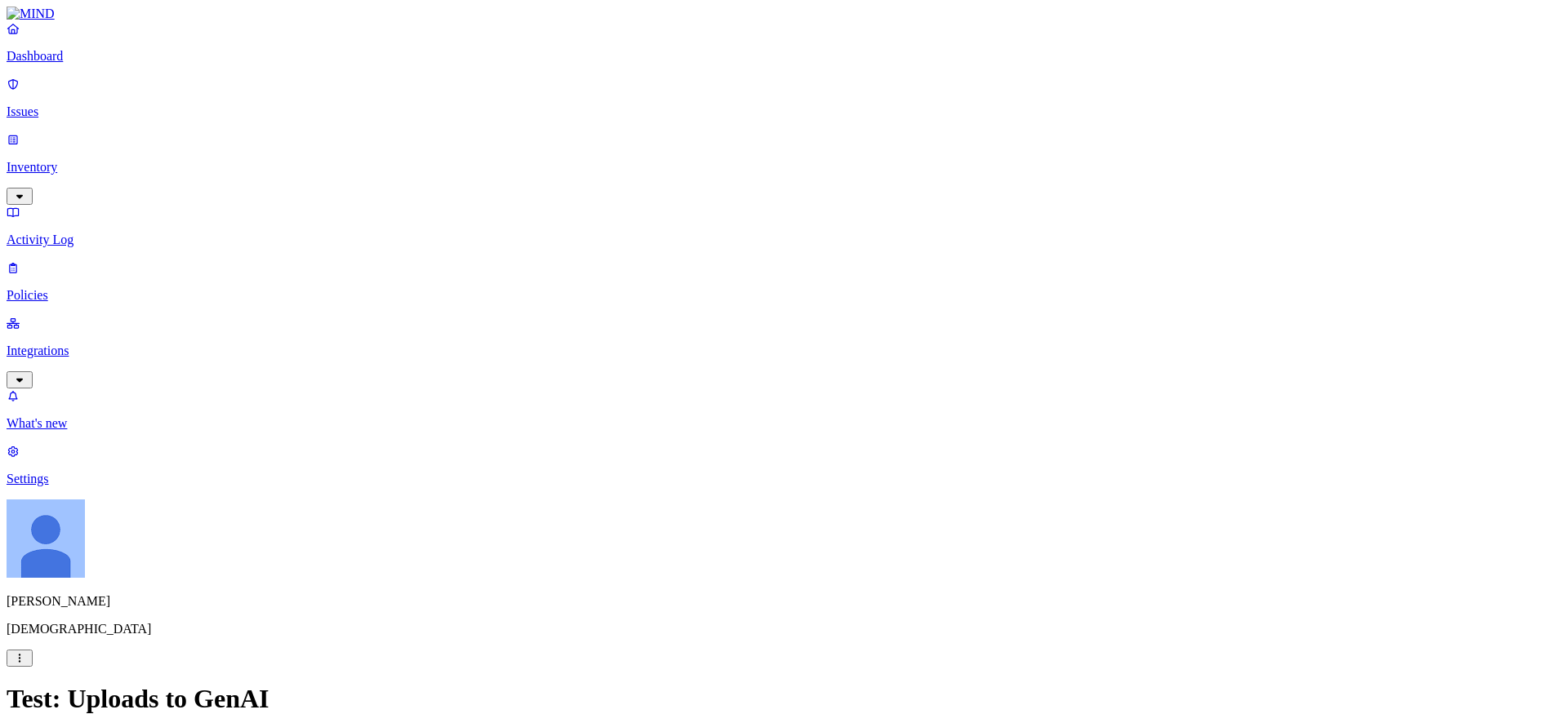
scroll to position [534, 0]
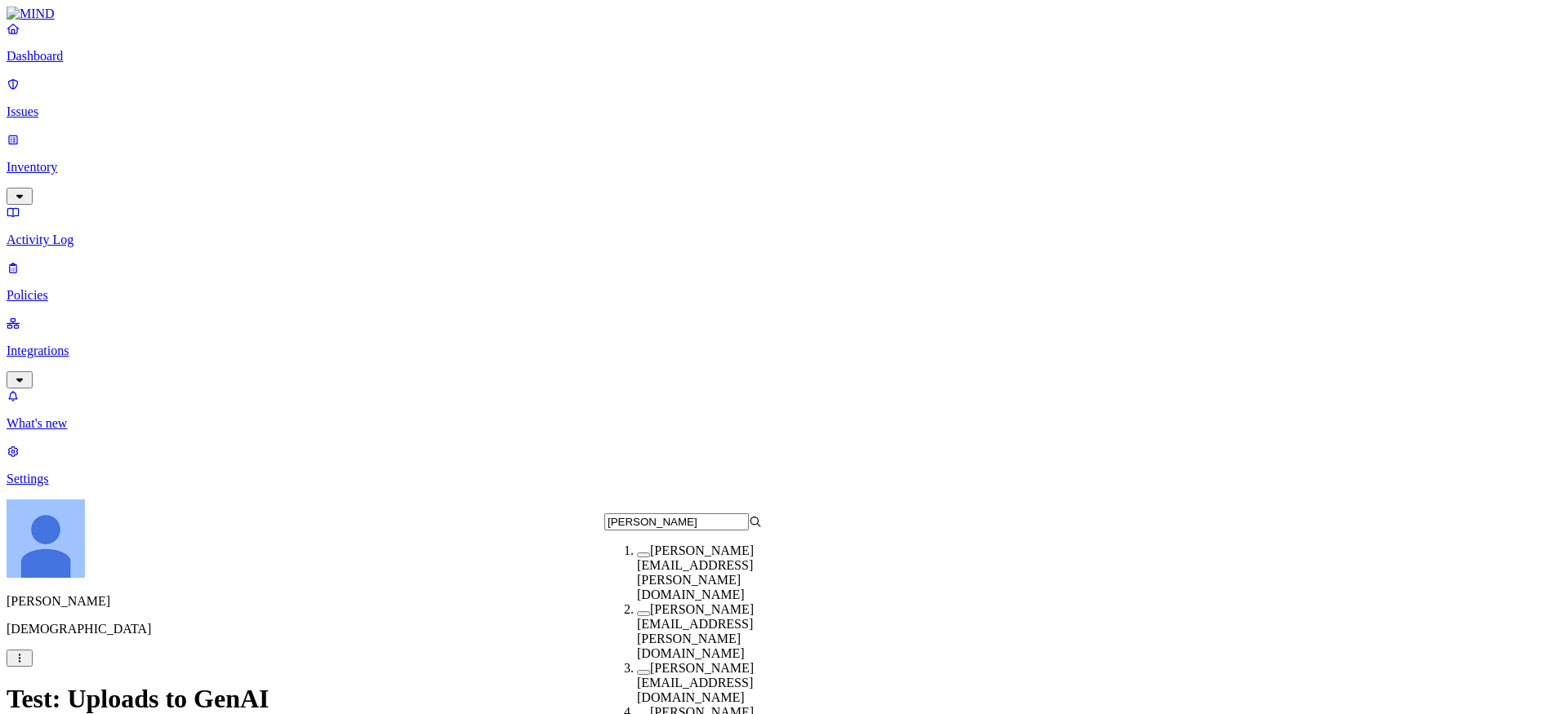
scroll to position [3, 0]
type input "ignacio"
click at [720, 661] on div "ignacio.rodriguezpaez@samsara.com" at bounding box center [715, 683] width 158 height 44
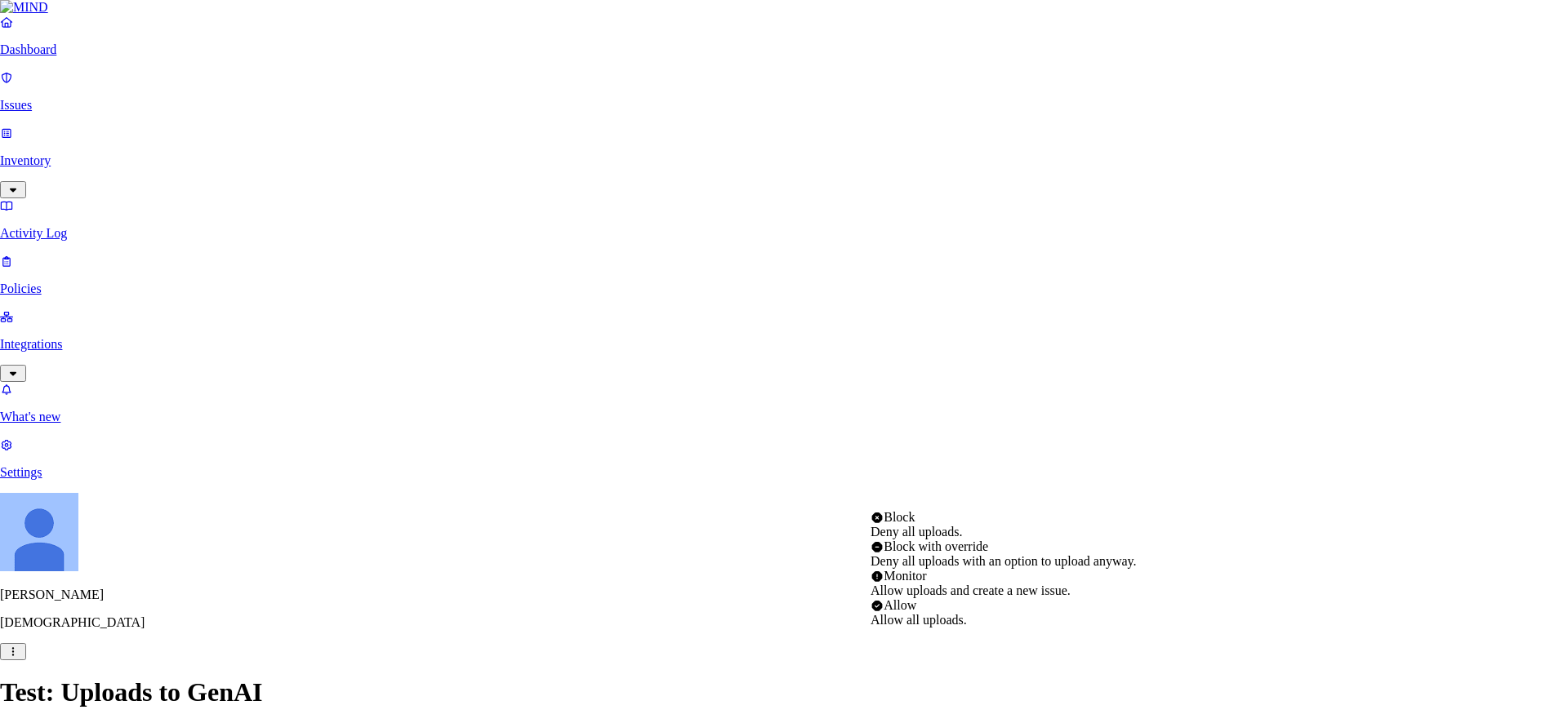
select select "2"
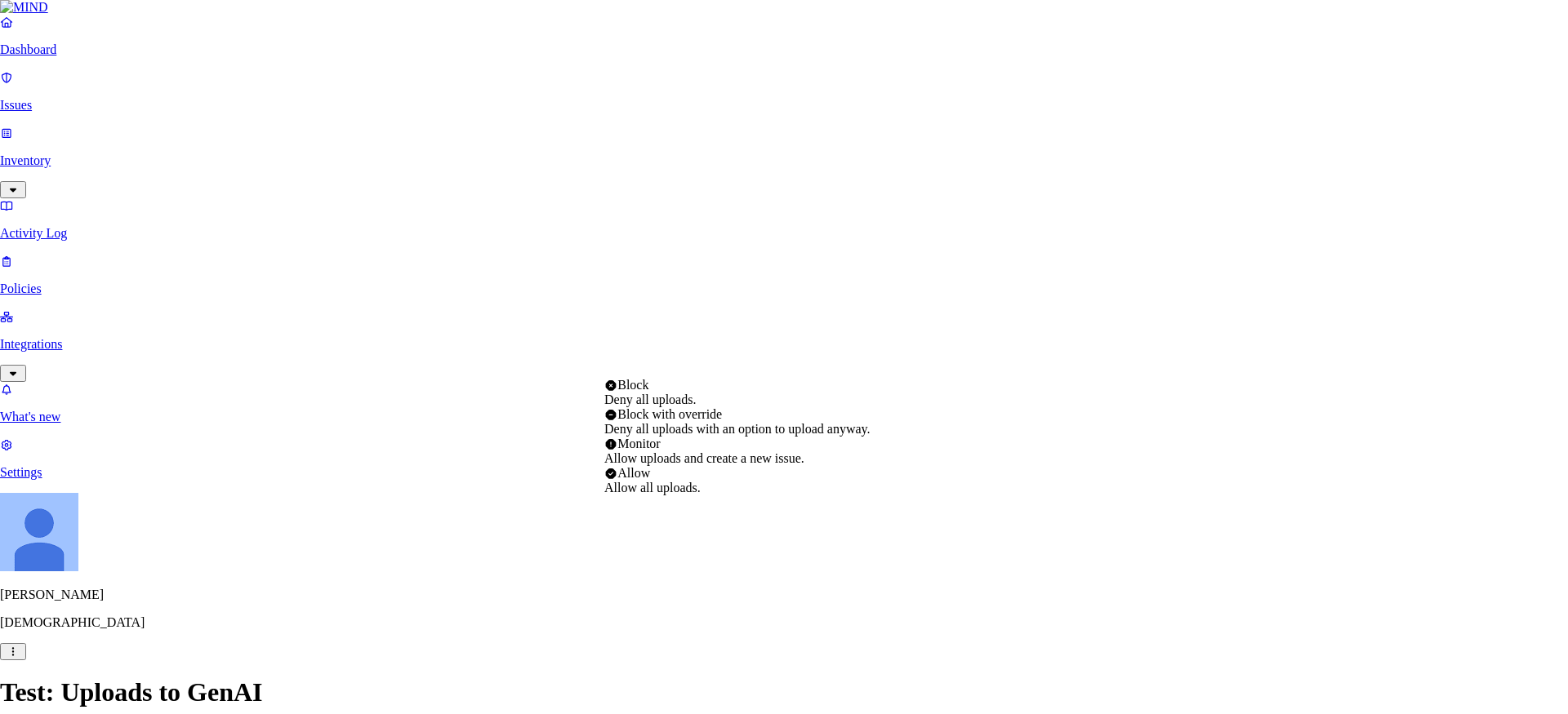
select select "2"
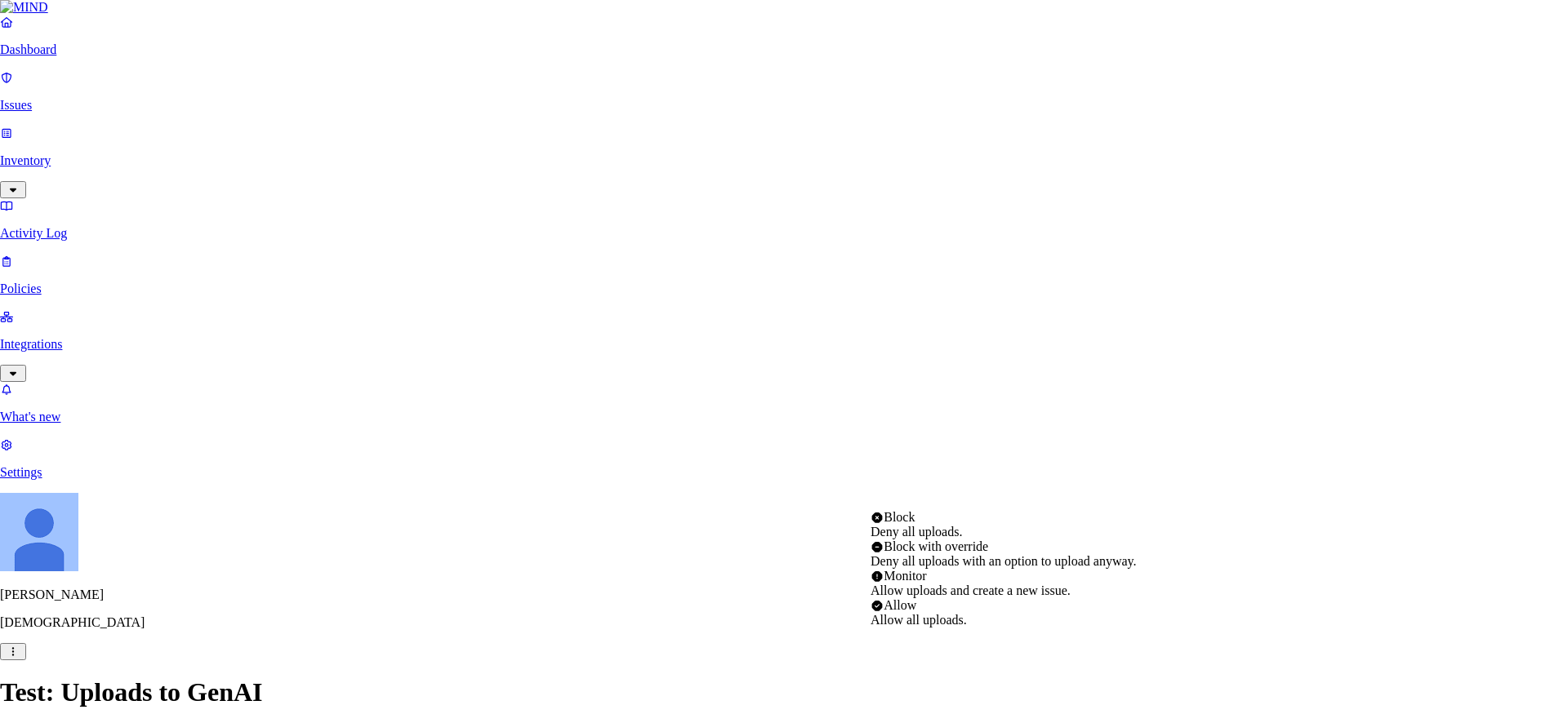
select select "3"
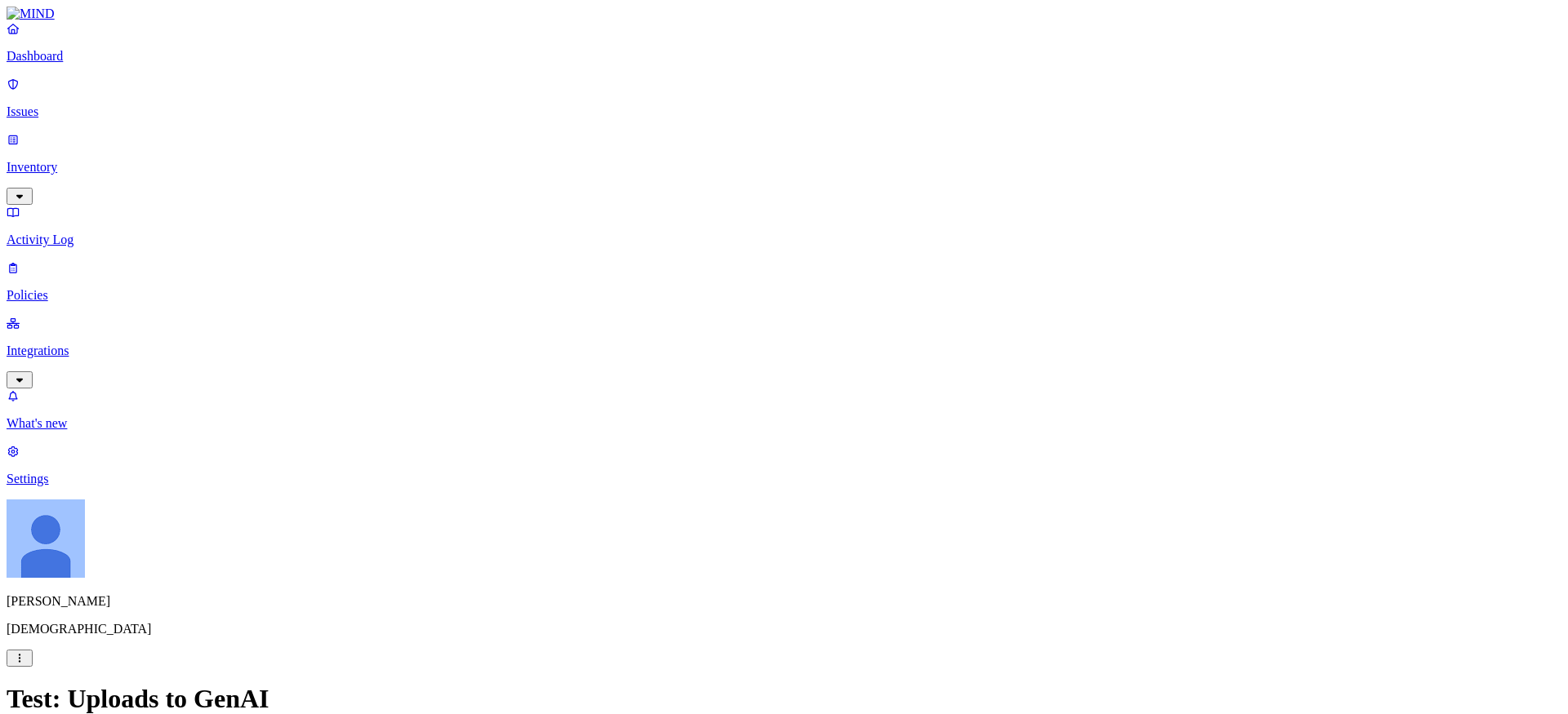
scroll to position [930, 0]
click at [62, 105] on p "Issues" at bounding box center [784, 112] width 1555 height 15
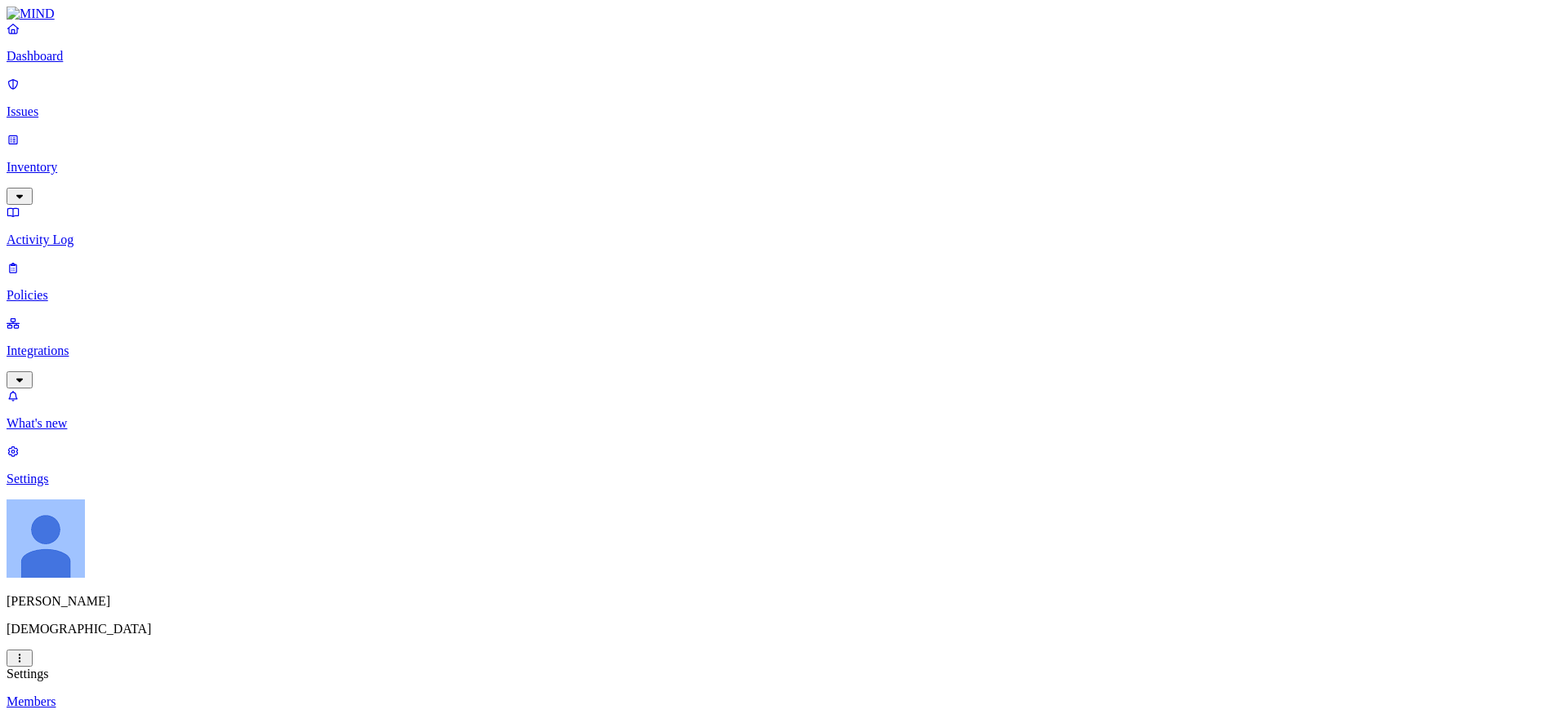
click at [58, 288] on p "Policies" at bounding box center [784, 296] width 1555 height 15
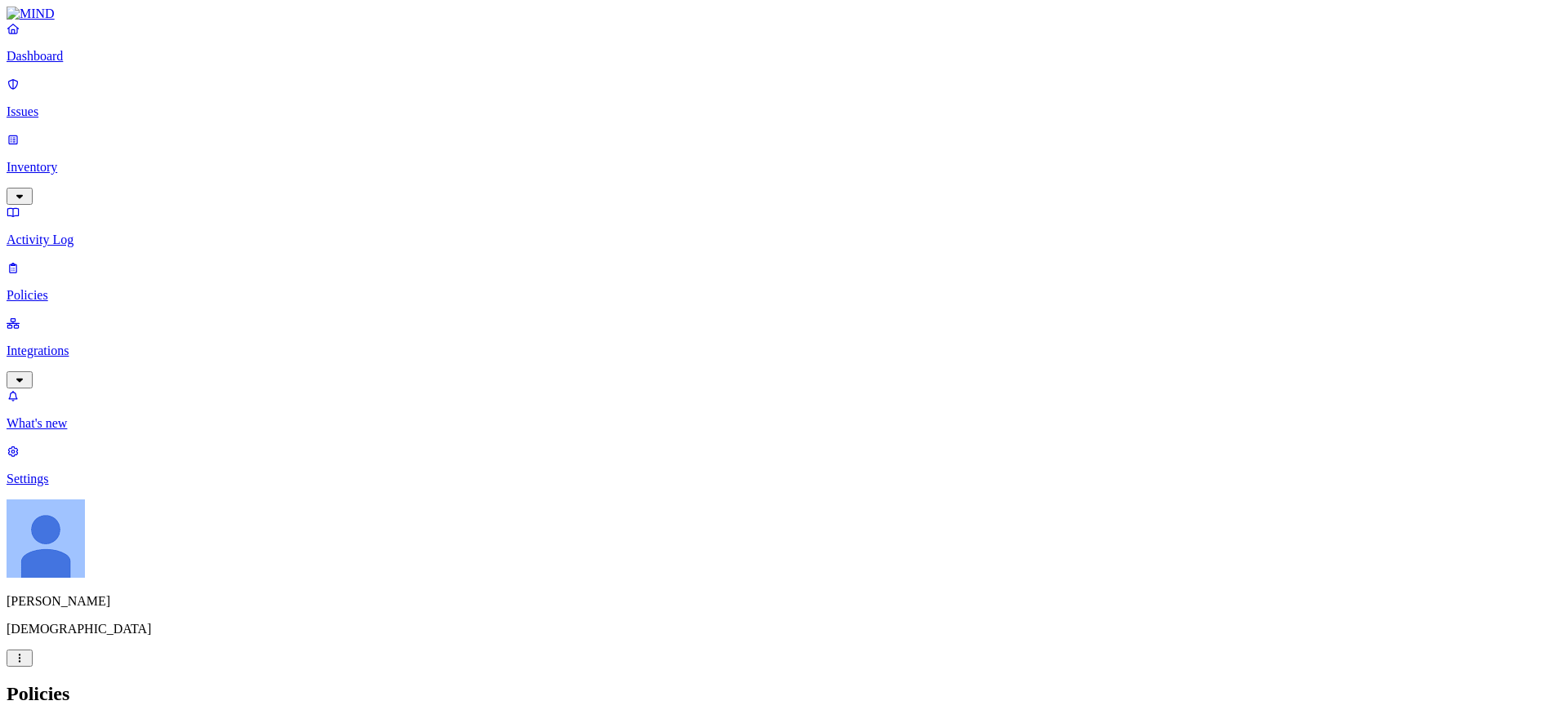
click at [81, 92] on link "Issues" at bounding box center [784, 97] width 1555 height 42
click at [38, 288] on p "Policies" at bounding box center [784, 296] width 1555 height 15
